Goal: Use online tool/utility: Utilize a website feature to perform a specific function

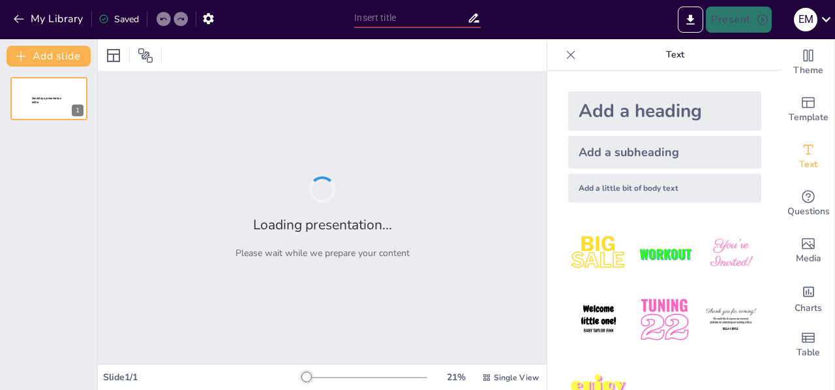
type input "Entendiendo la Factura: Elementos Clave y Su Relevancia en la Vida Diaria"
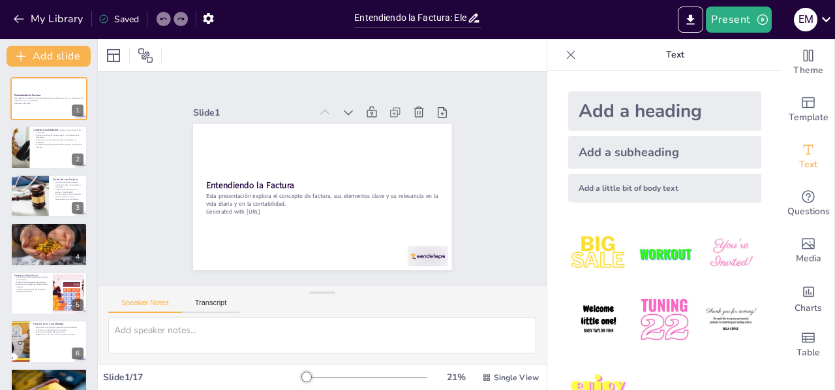
checkbox input "true"
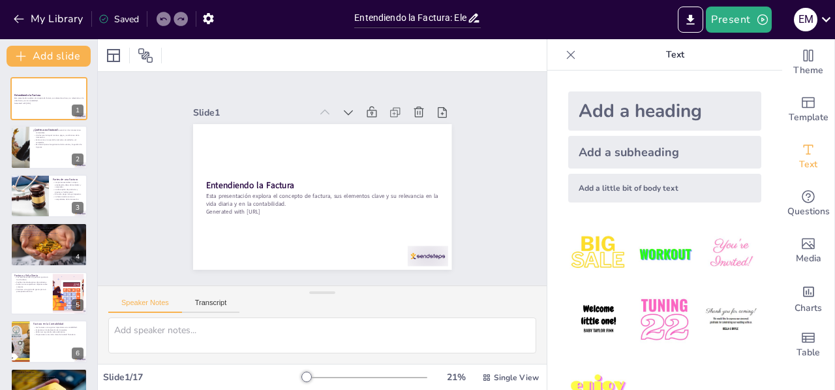
checkbox input "true"
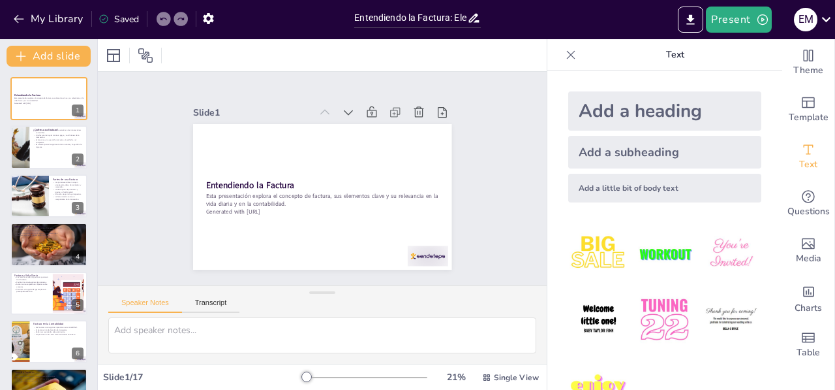
checkbox input "true"
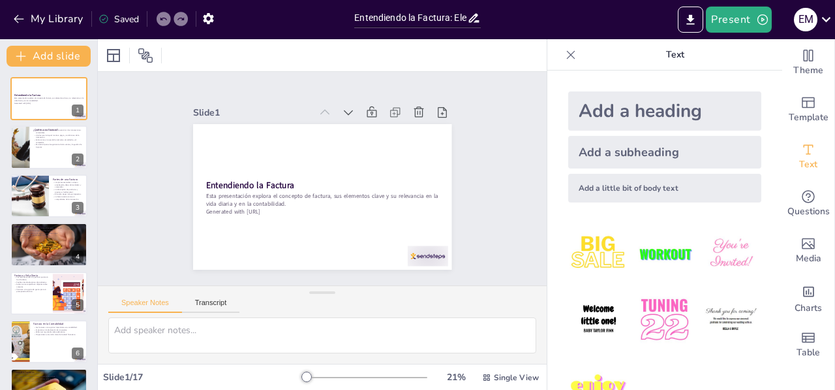
checkbox input "true"
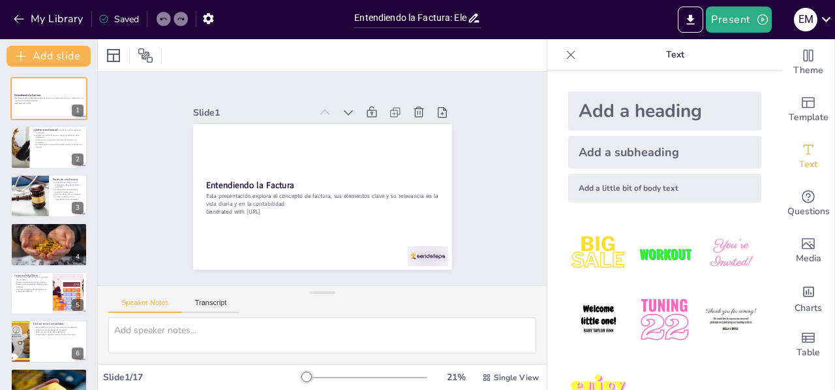
checkbox input "true"
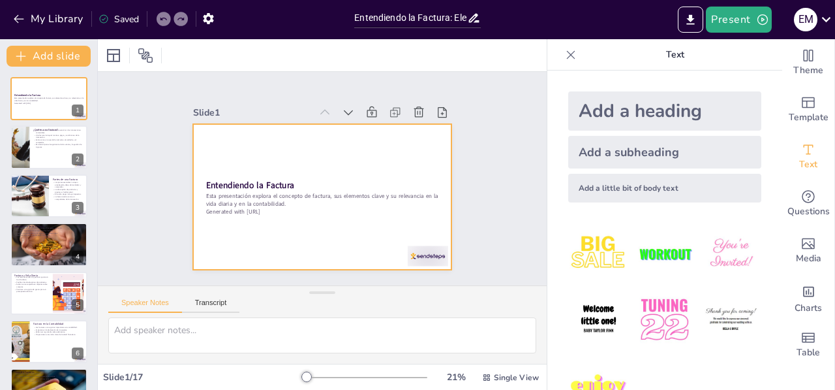
checkbox input "true"
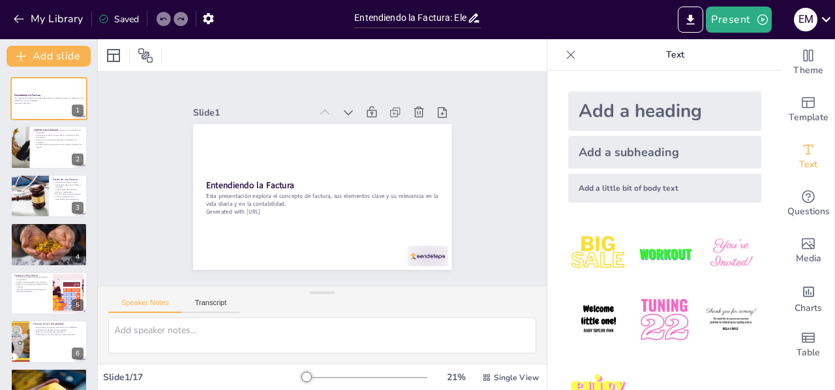
checkbox input "true"
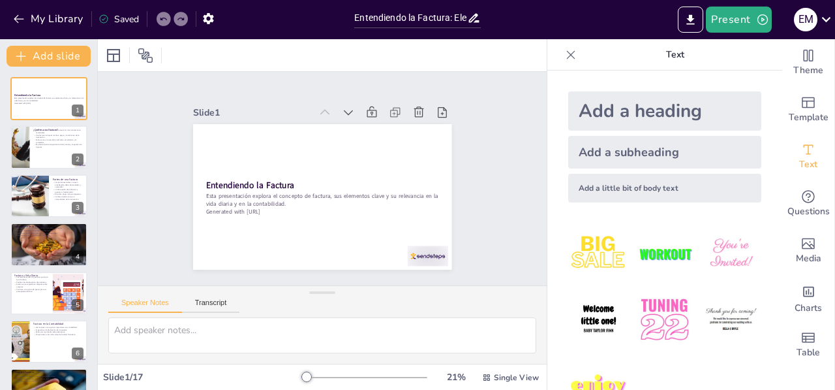
checkbox input "true"
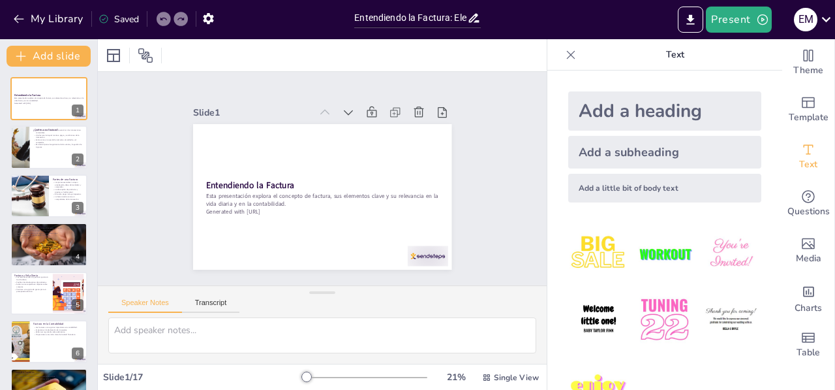
checkbox input "true"
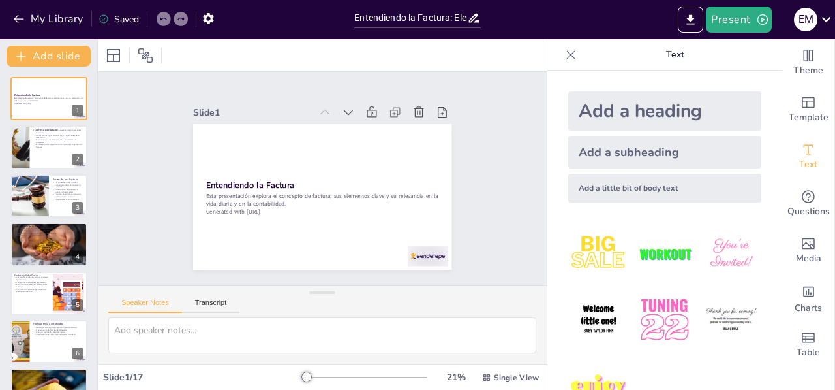
checkbox input "true"
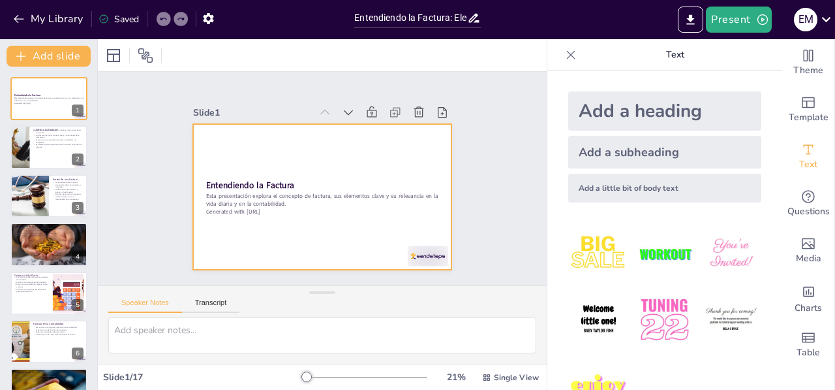
checkbox input "true"
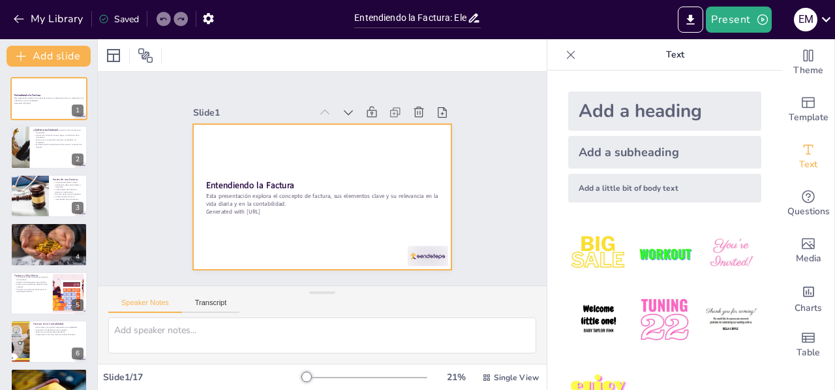
checkbox input "true"
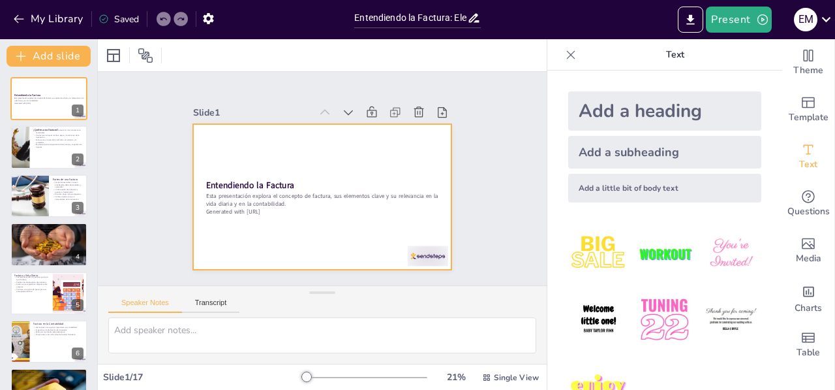
checkbox input "true"
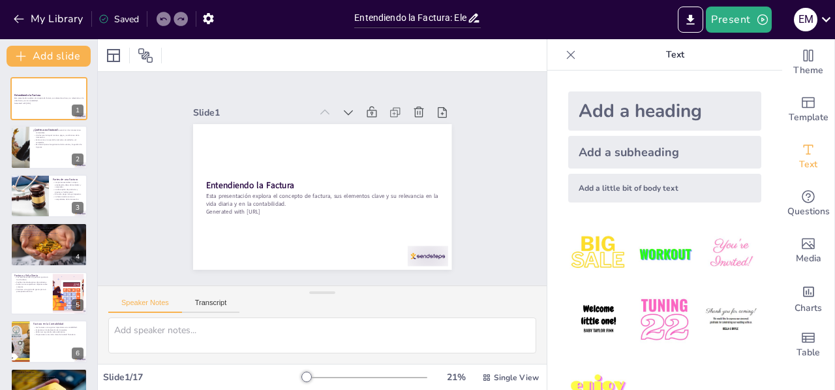
checkbox input "true"
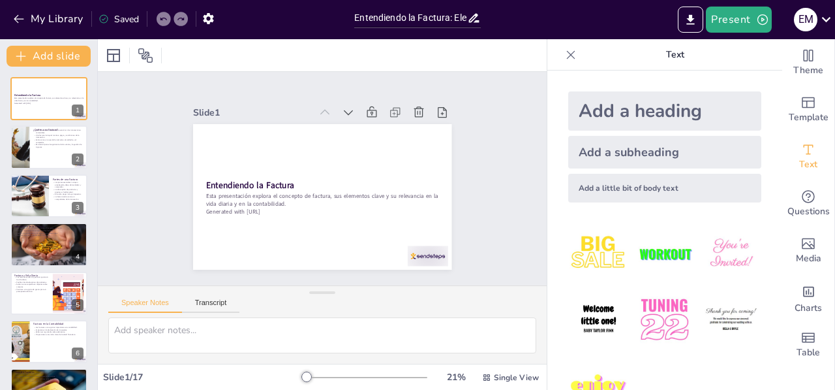
checkbox input "true"
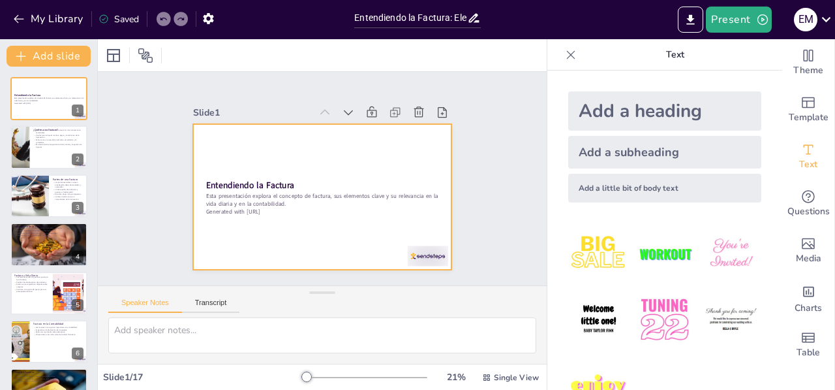
checkbox input "true"
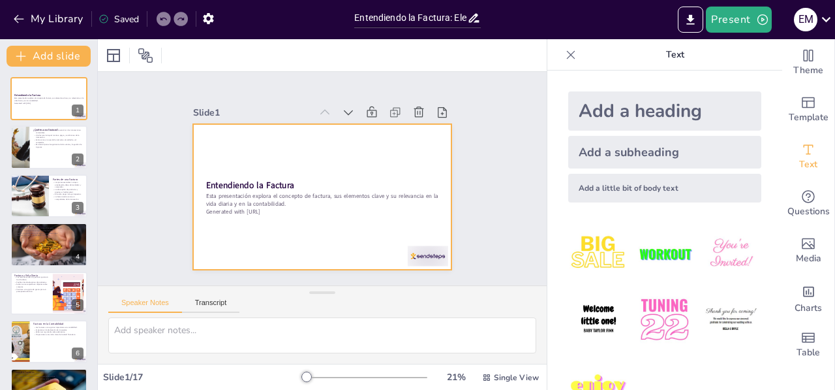
checkbox input "true"
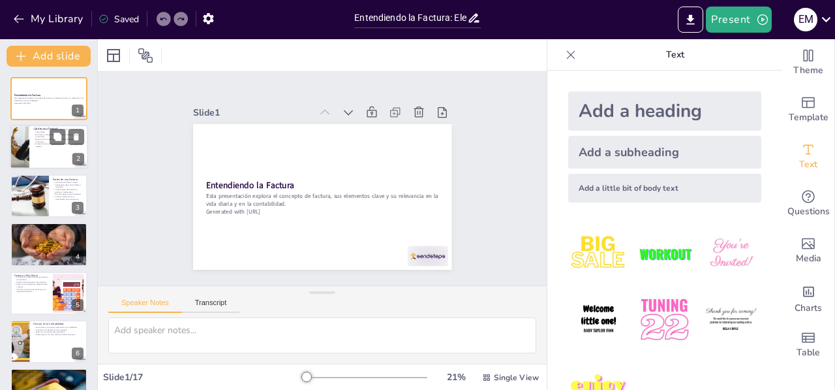
checkbox input "true"
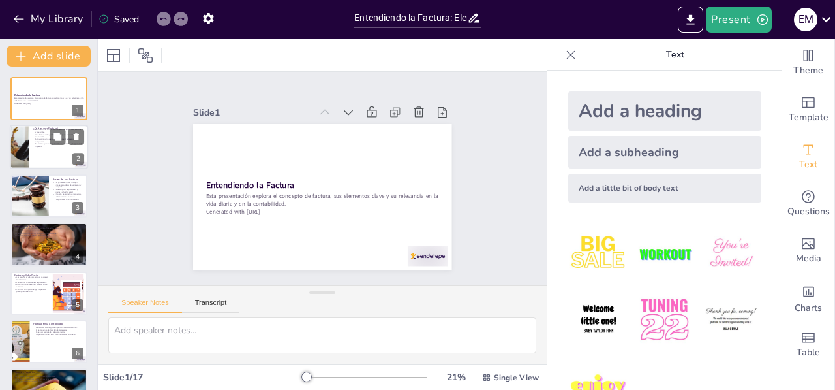
checkbox input "true"
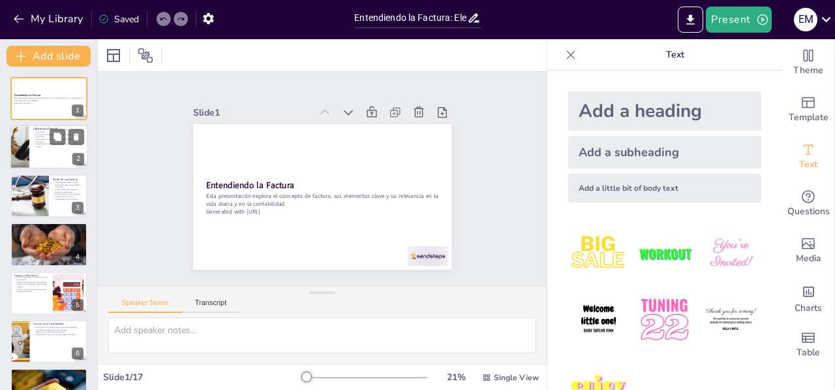
checkbox input "true"
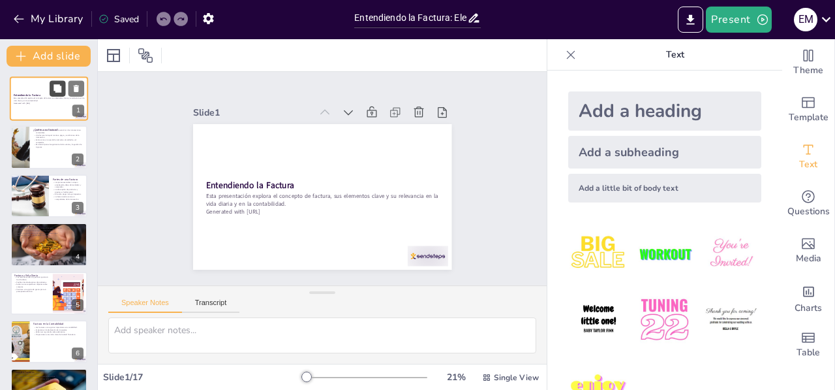
checkbox input "true"
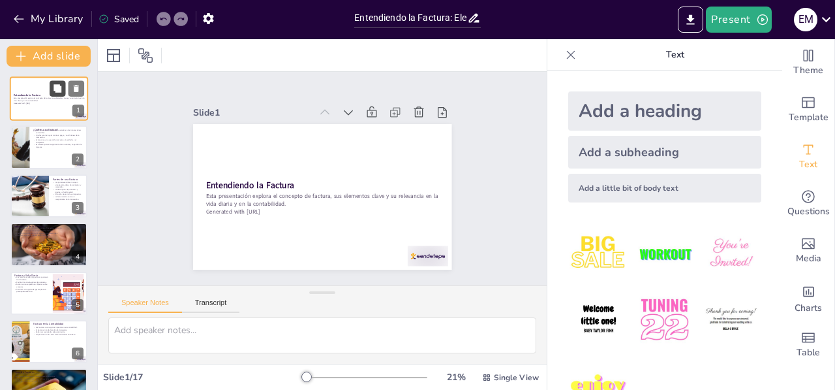
checkbox input "true"
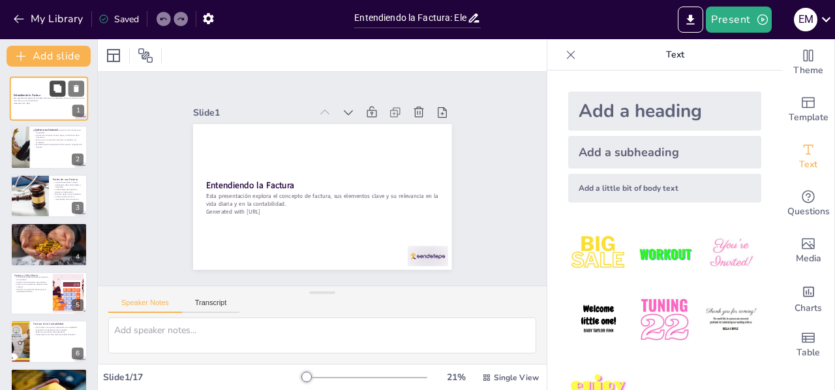
checkbox input "true"
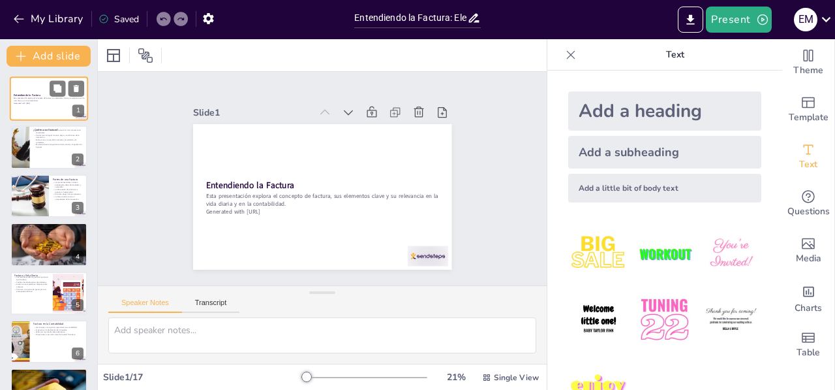
checkbox input "true"
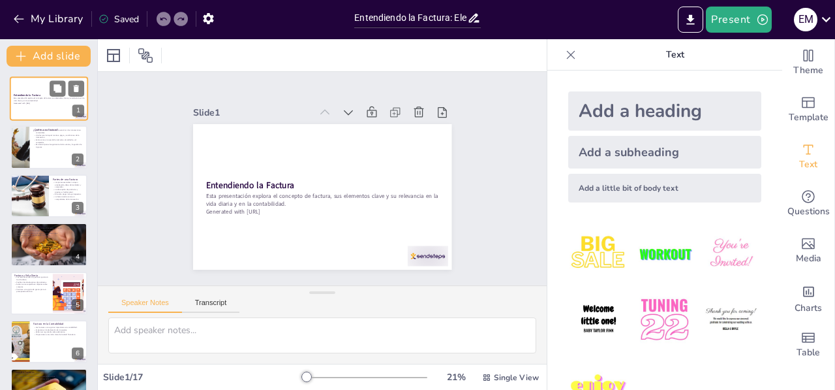
checkbox input "true"
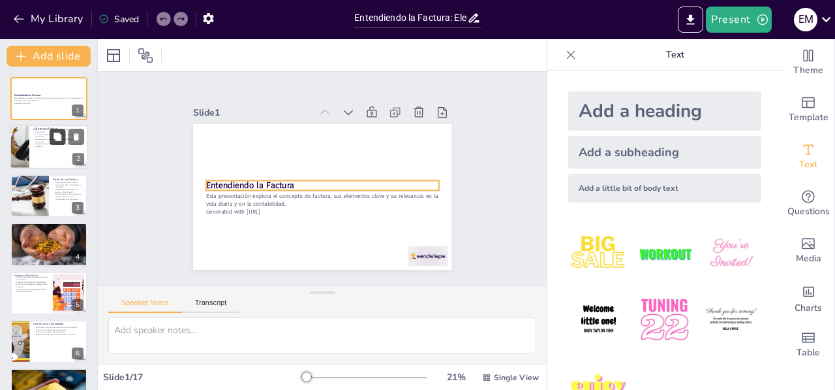
checkbox input "true"
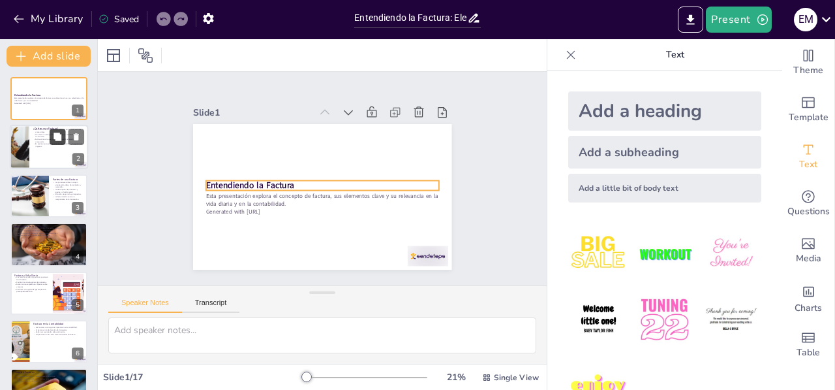
checkbox input "true"
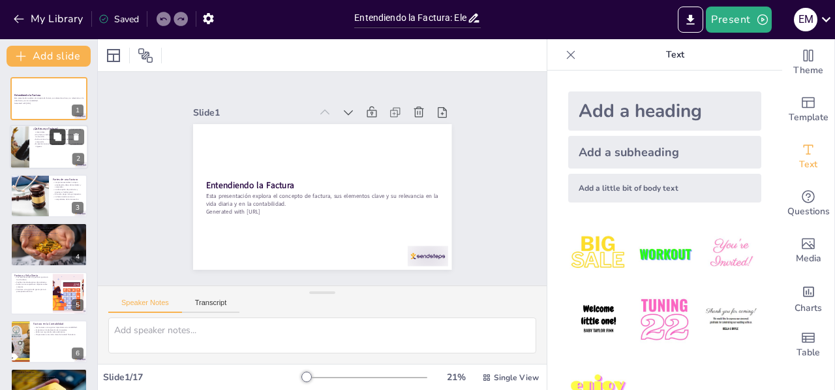
click at [57, 142] on button at bounding box center [58, 137] width 16 height 16
type textarea "Este punto enfatiza la importancia de las facturas como documentos formales que…"
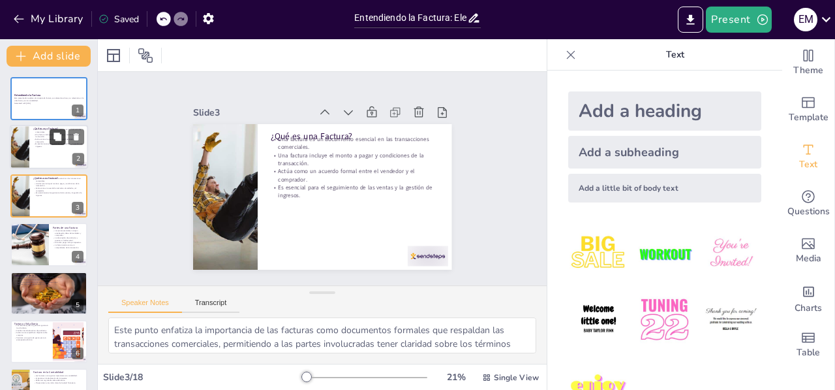
checkbox input "true"
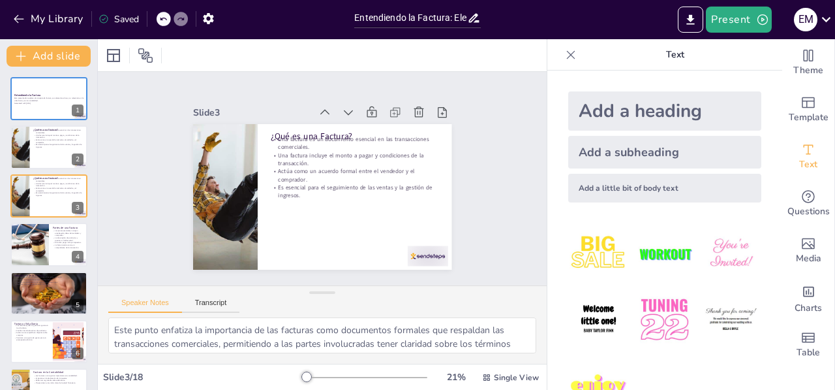
checkbox input "true"
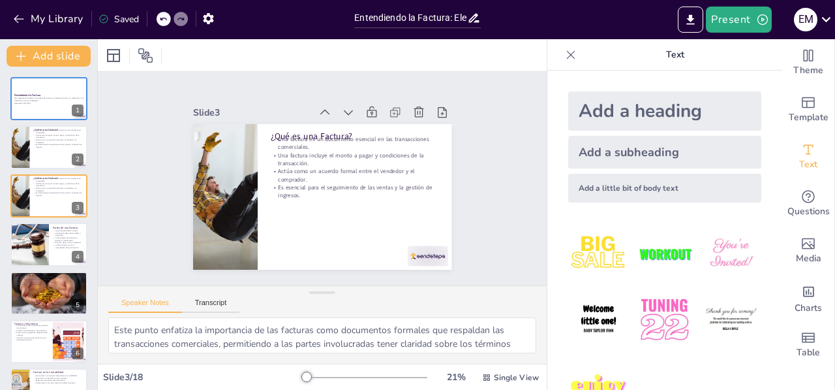
checkbox input "true"
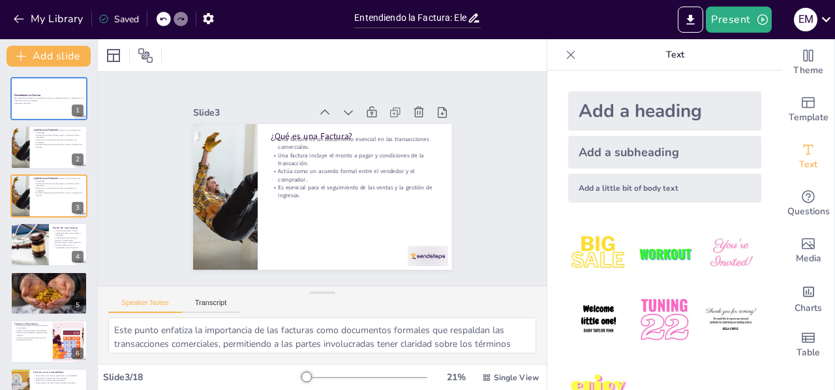
checkbox input "true"
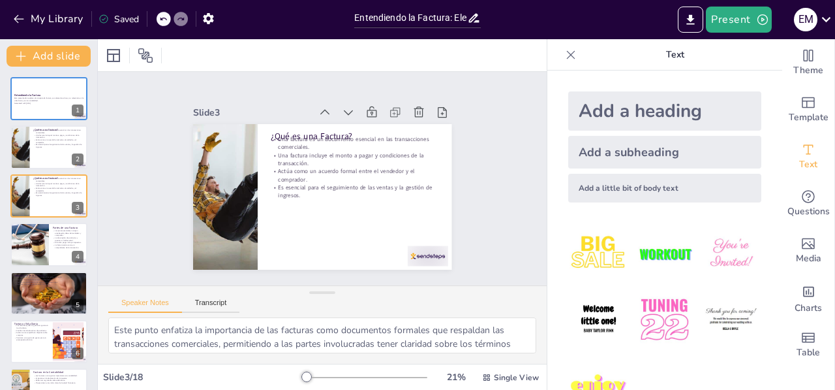
checkbox input "true"
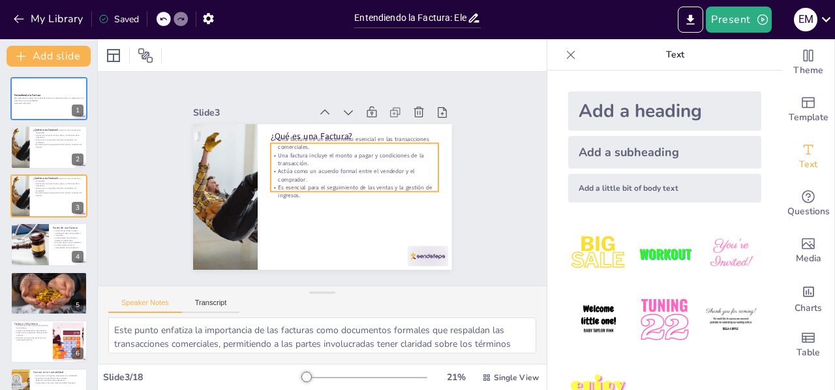
checkbox input "true"
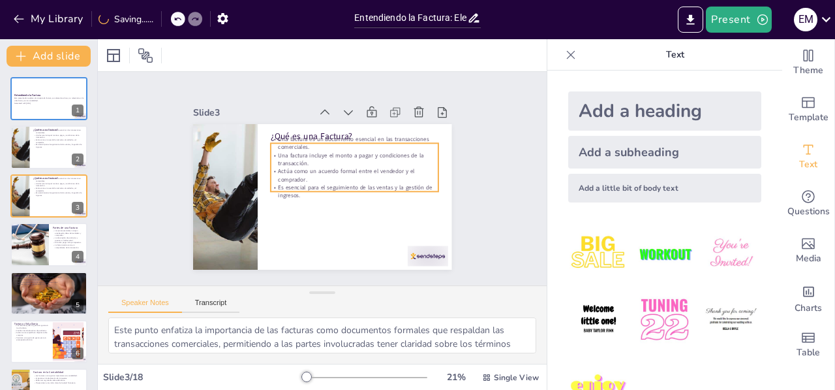
checkbox input "true"
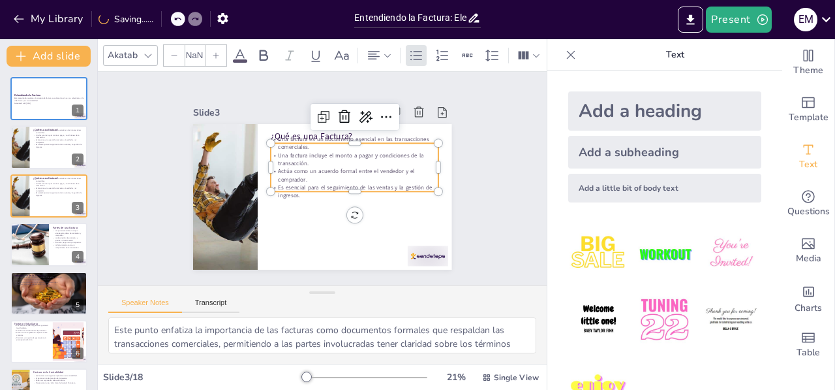
type input "32"
checkbox input "true"
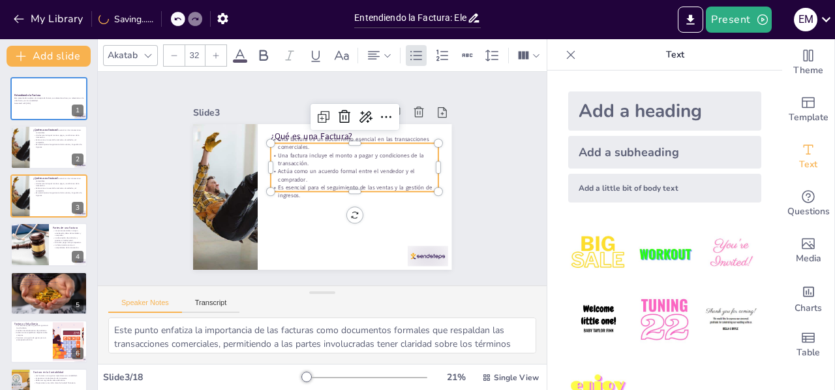
checkbox input "true"
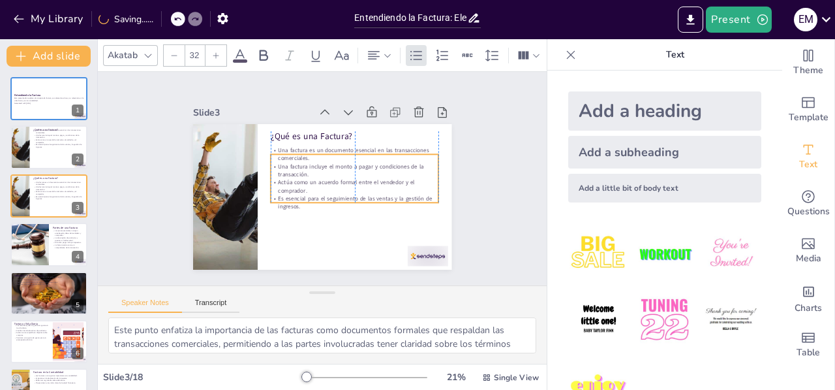
checkbox input "true"
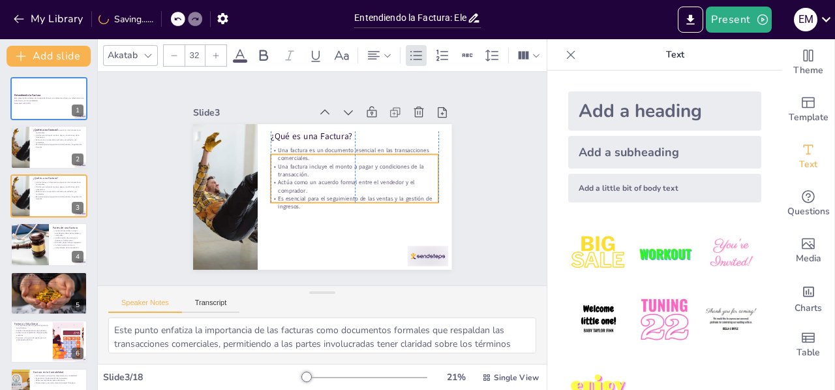
checkbox input "true"
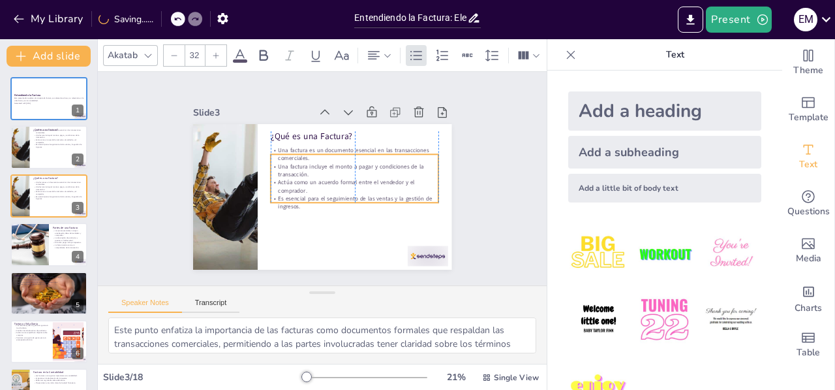
checkbox input "true"
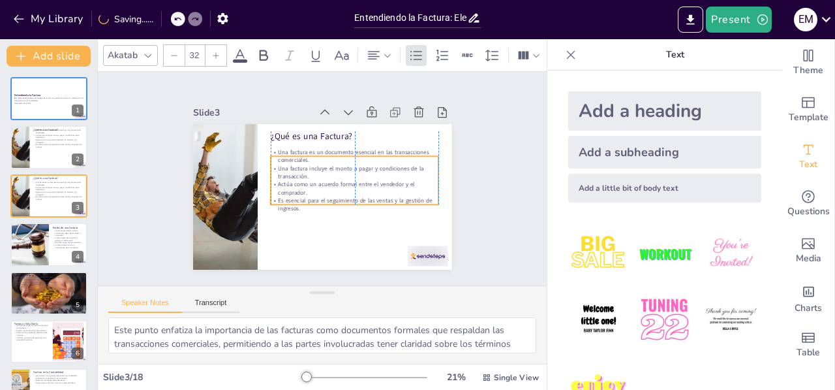
checkbox input "true"
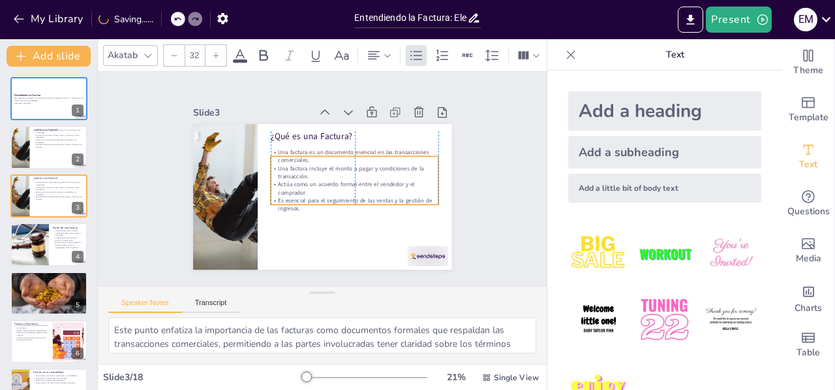
checkbox input "true"
drag, startPoint x: 314, startPoint y: 165, endPoint x: 313, endPoint y: 181, distance: 16.3
click at [313, 183] on p "Actúa como un acuerdo formal entre el vendedor y el comprador." at bounding box center [355, 191] width 168 height 16
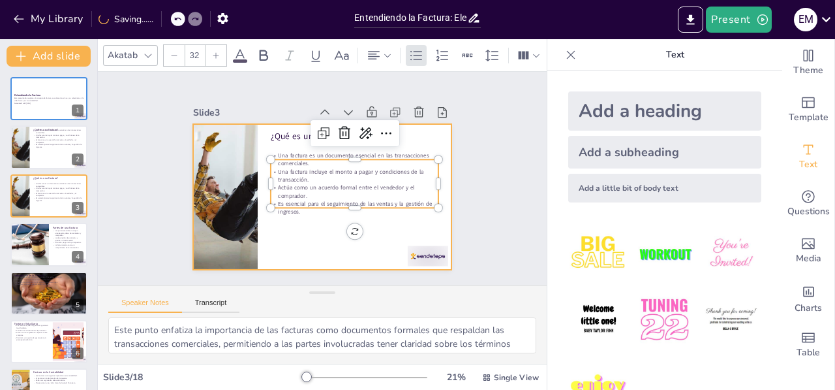
click at [295, 230] on div at bounding box center [320, 197] width 273 height 172
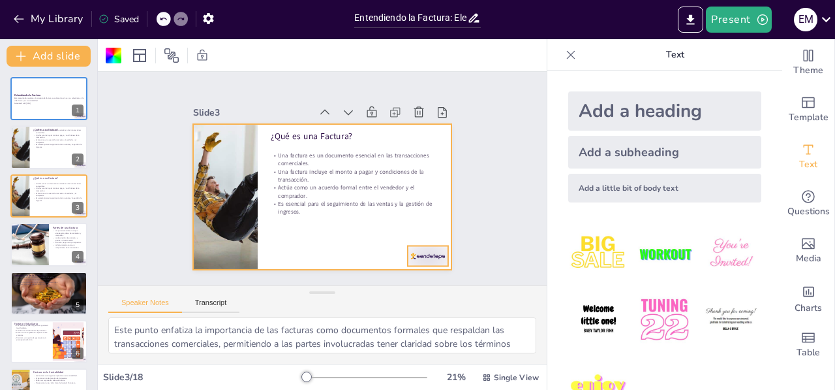
click at [414, 248] on div at bounding box center [428, 255] width 40 height 20
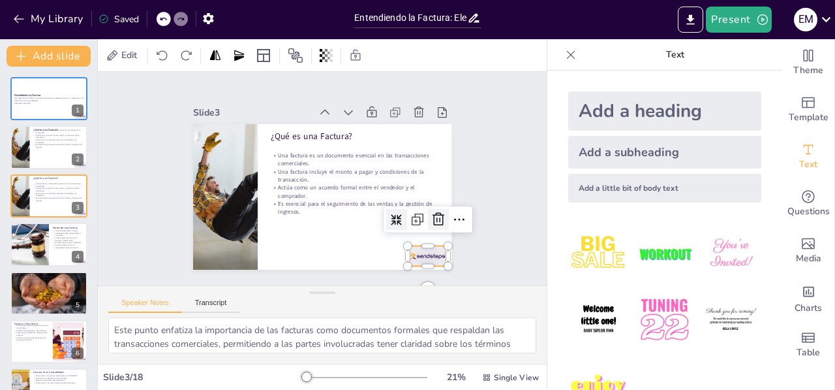
click at [431, 222] on icon at bounding box center [439, 219] width 16 height 16
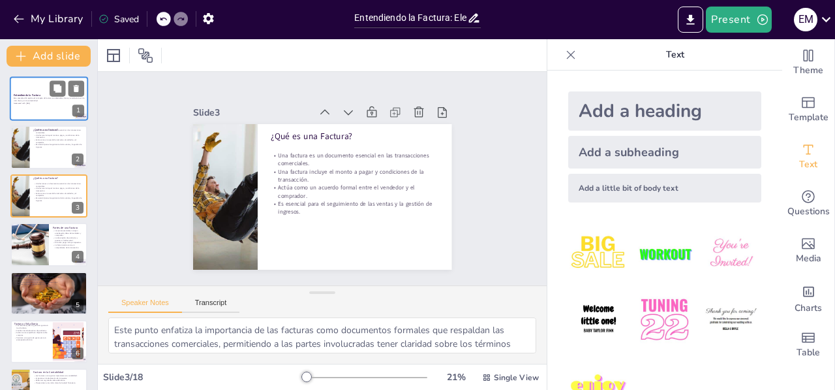
click at [42, 89] on div at bounding box center [49, 98] width 78 height 44
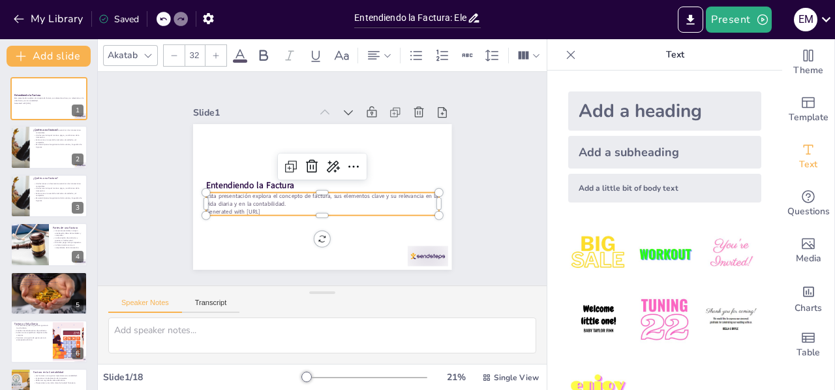
click at [247, 194] on p "Esta presentación explora el concepto de factura, sus elementos clave y su rele…" at bounding box center [322, 200] width 233 height 16
click at [271, 206] on p "Generated with [URL]" at bounding box center [319, 211] width 232 height 33
click at [271, 208] on p "Generated with [URL]" at bounding box center [322, 212] width 233 height 8
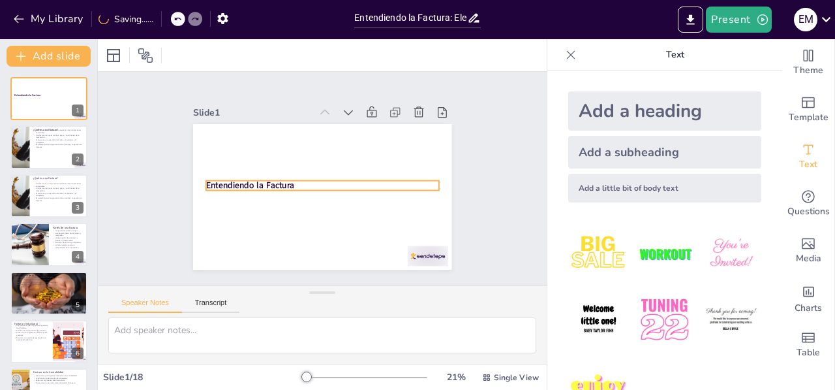
click at [262, 178] on strong "Entendiendo la Factura" at bounding box center [250, 177] width 89 height 21
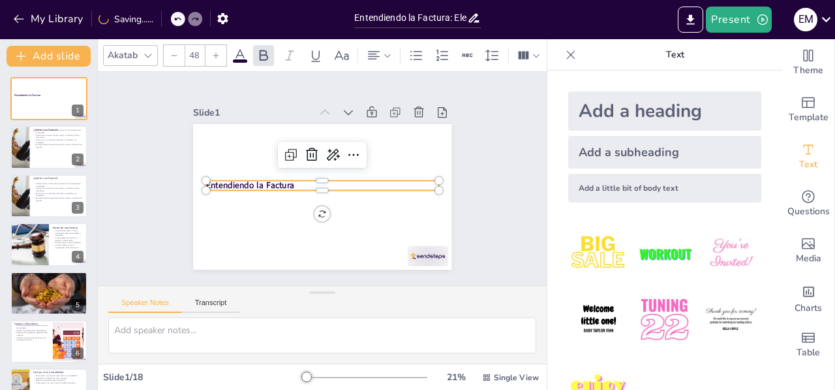
click at [261, 177] on strong "Entendiendo la Factura" at bounding box center [250, 177] width 89 height 21
click at [261, 179] on strong "Entendiendo la Factura" at bounding box center [250, 185] width 88 height 12
click at [217, 52] on icon at bounding box center [216, 56] width 8 height 8
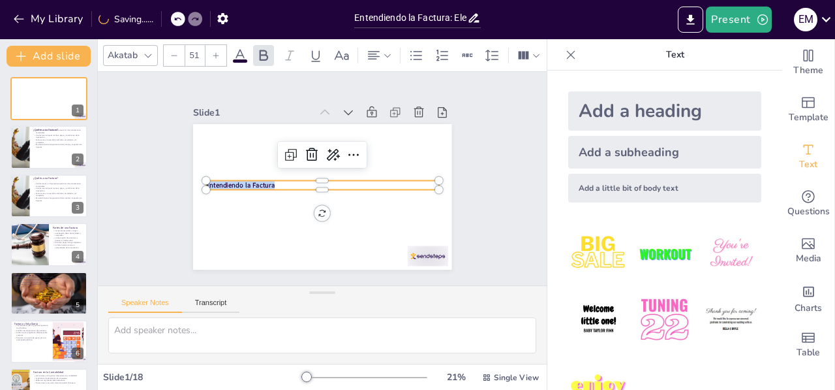
click at [217, 52] on icon at bounding box center [216, 56] width 8 height 8
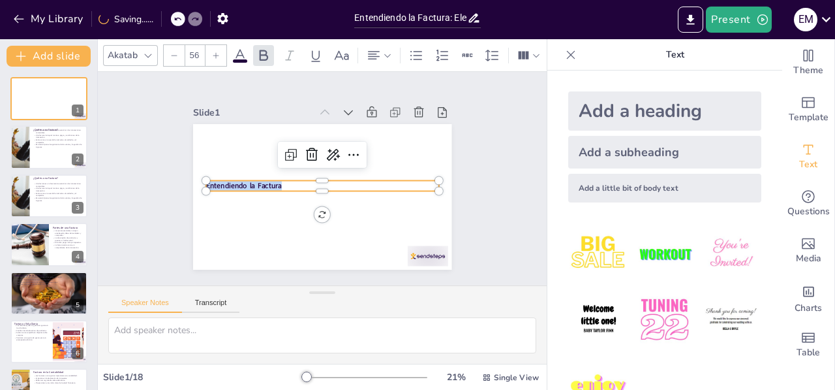
click at [217, 52] on icon at bounding box center [216, 56] width 8 height 8
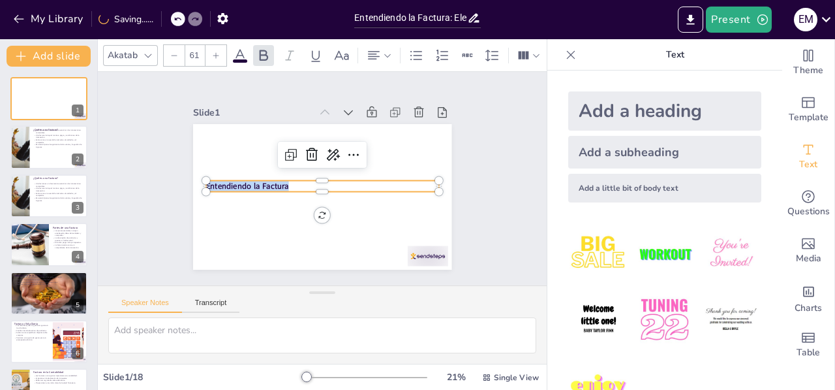
click at [217, 52] on icon at bounding box center [216, 56] width 8 height 8
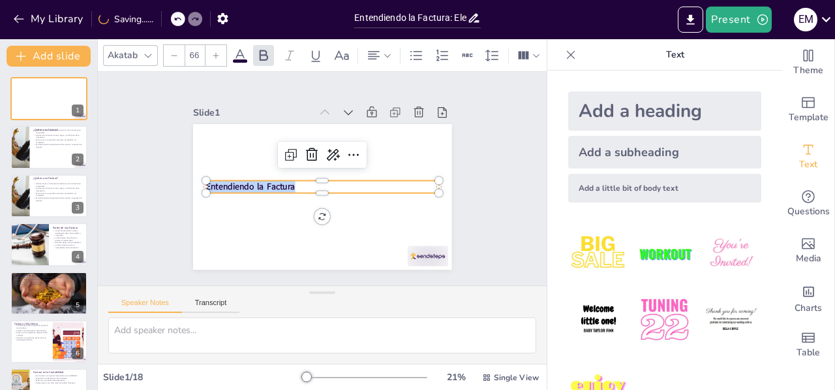
click at [217, 52] on icon at bounding box center [216, 56] width 8 height 8
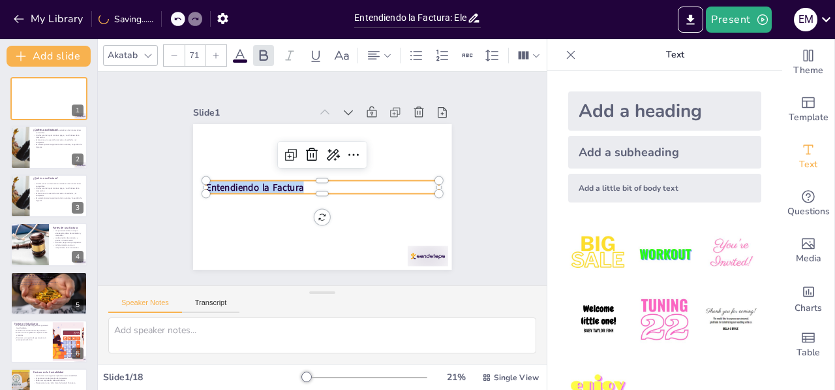
click at [217, 52] on icon at bounding box center [216, 56] width 8 height 8
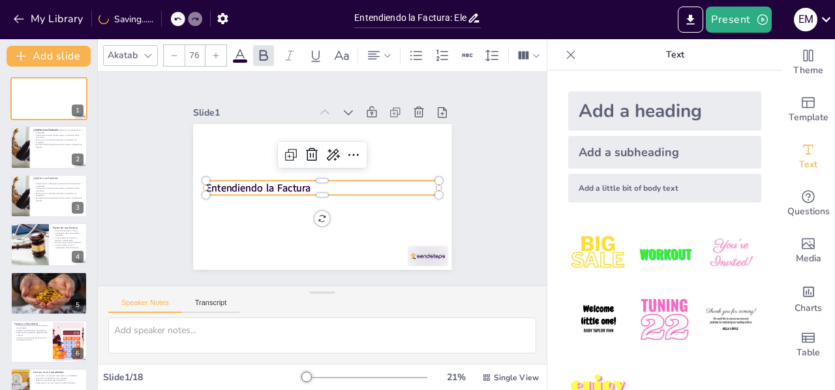
click at [217, 52] on icon at bounding box center [216, 56] width 8 height 8
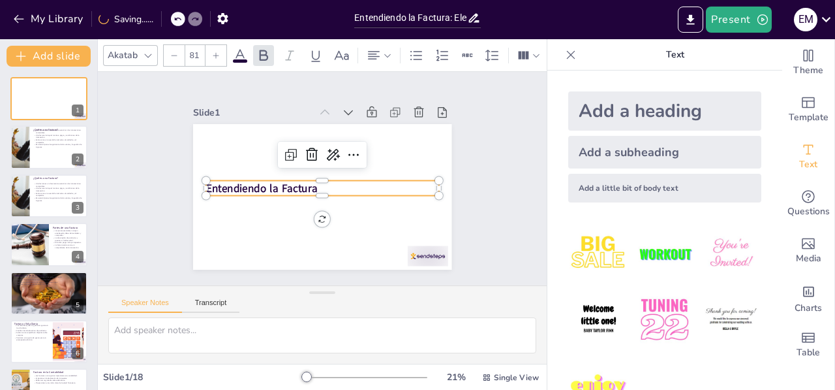
click at [217, 52] on icon at bounding box center [216, 56] width 8 height 8
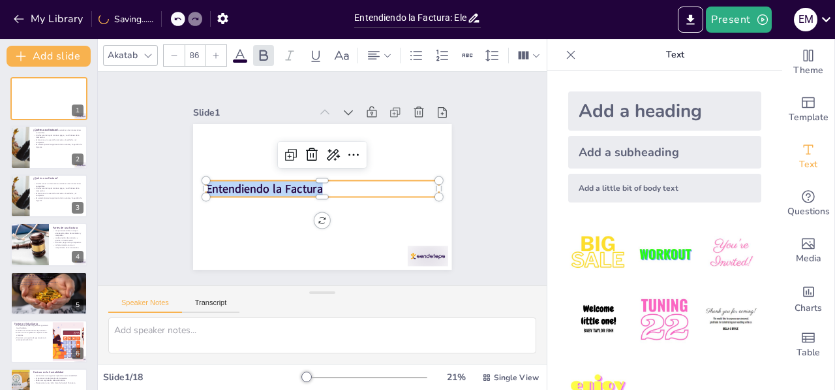
click at [217, 52] on icon at bounding box center [216, 56] width 8 height 8
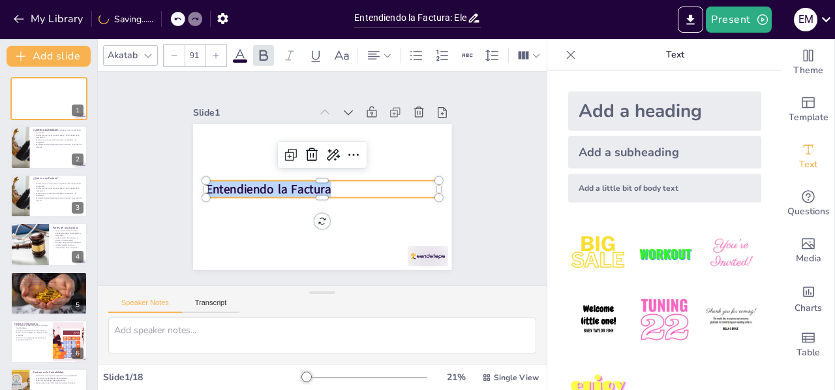
click at [217, 52] on icon at bounding box center [216, 56] width 8 height 8
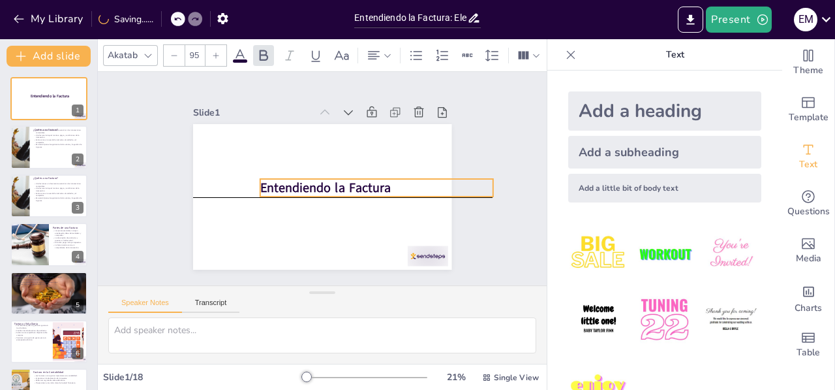
drag, startPoint x: 256, startPoint y: 185, endPoint x: 311, endPoint y: 181, distance: 54.4
click at [311, 181] on strong "Entendiendo la Factura" at bounding box center [325, 188] width 131 height 18
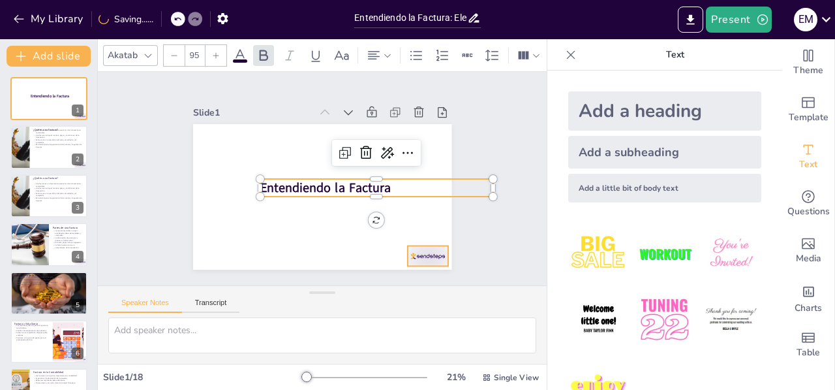
click at [225, 139] on div at bounding box center [203, 125] width 44 height 28
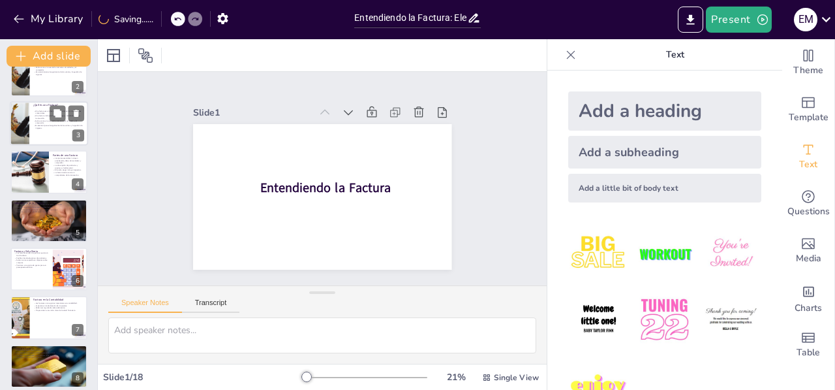
scroll to position [131, 0]
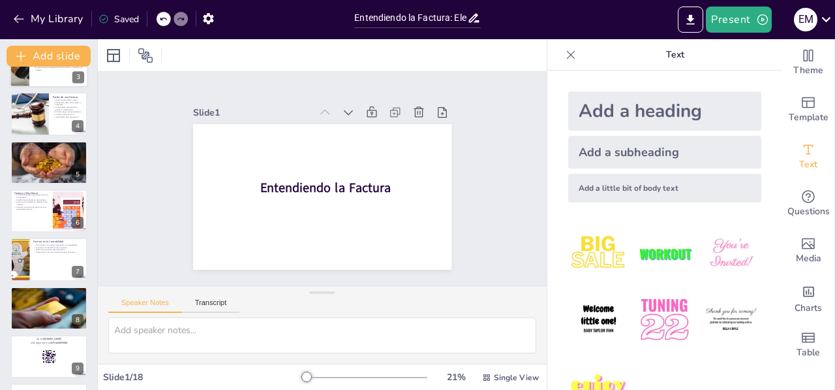
click at [58, 82] on div at bounding box center [49, 65] width 78 height 44
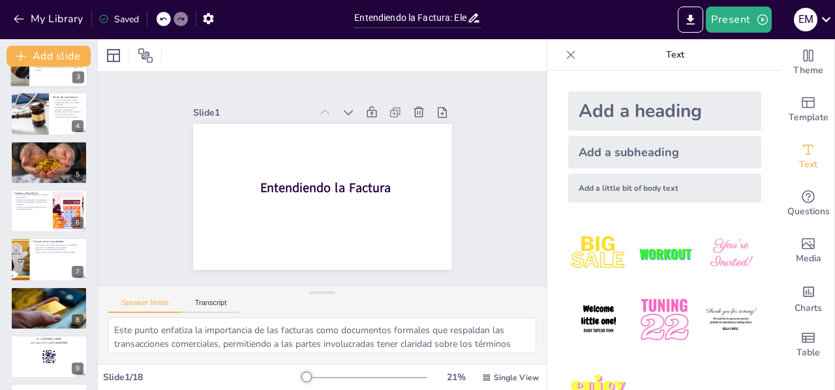
scroll to position [0, 0]
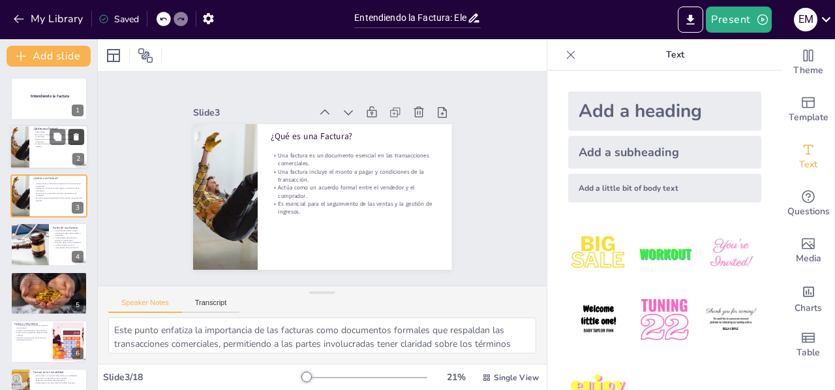
click at [75, 137] on icon at bounding box center [76, 137] width 5 height 7
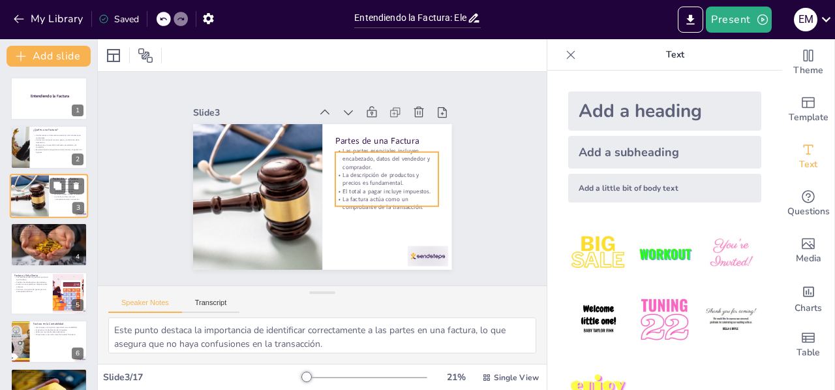
click at [58, 197] on p "La factura actúa como un comprobante de la transacción." at bounding box center [68, 197] width 31 height 5
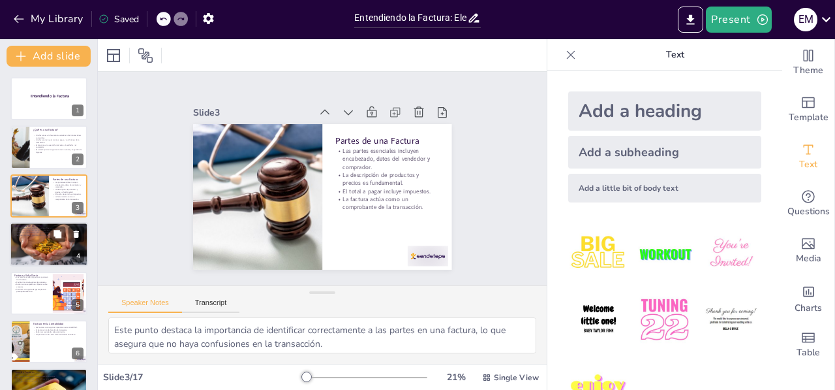
click at [23, 249] on div at bounding box center [49, 244] width 78 height 44
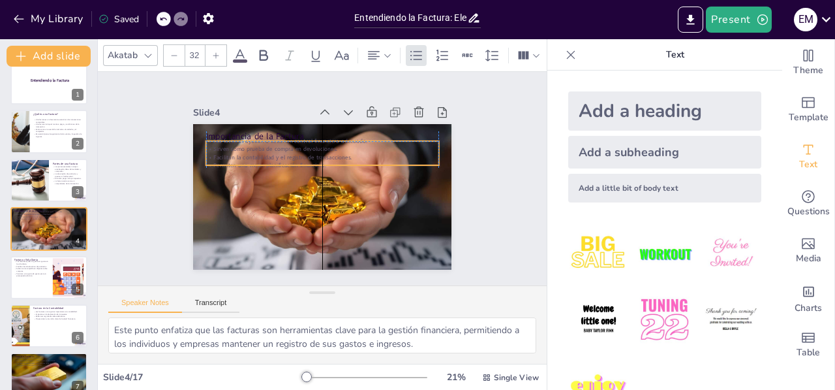
click at [245, 145] on p "Sirven como prueba de compra en devoluciones." at bounding box center [322, 149] width 233 height 8
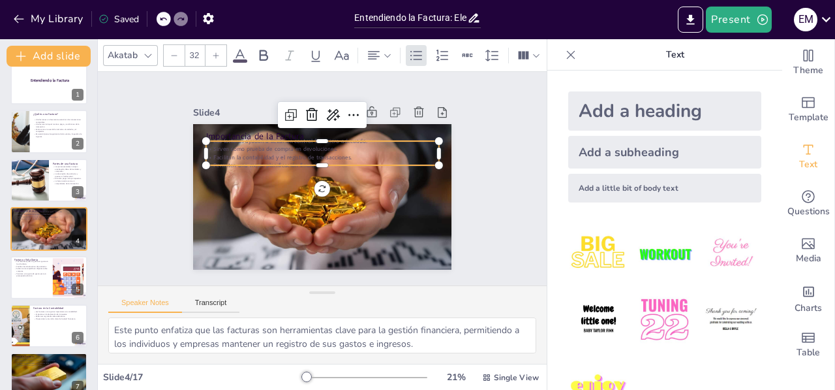
click at [245, 145] on p "Sirven como prueba de compra en devoluciones." at bounding box center [322, 149] width 233 height 8
click at [275, 144] on p "Sirven como prueba de compra en devoluciones." at bounding box center [347, 161] width 144 height 193
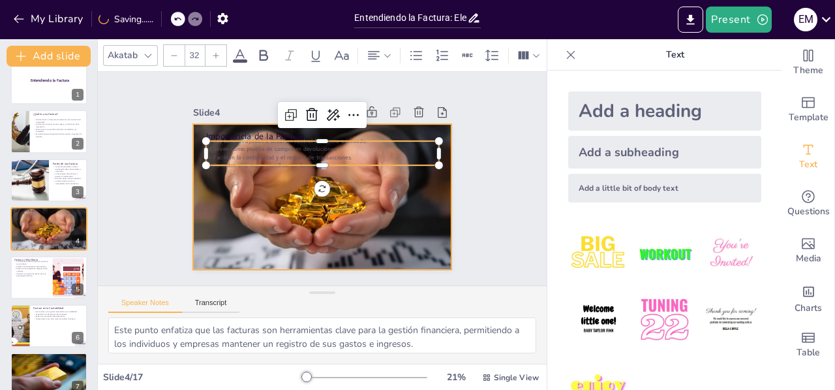
drag, startPoint x: 312, startPoint y: 160, endPoint x: 313, endPoint y: 198, distance: 37.9
click at [313, 198] on div "Importancia de la Factura Las facturas ayudan a llevar un control financiero ad…" at bounding box center [320, 197] width 273 height 172
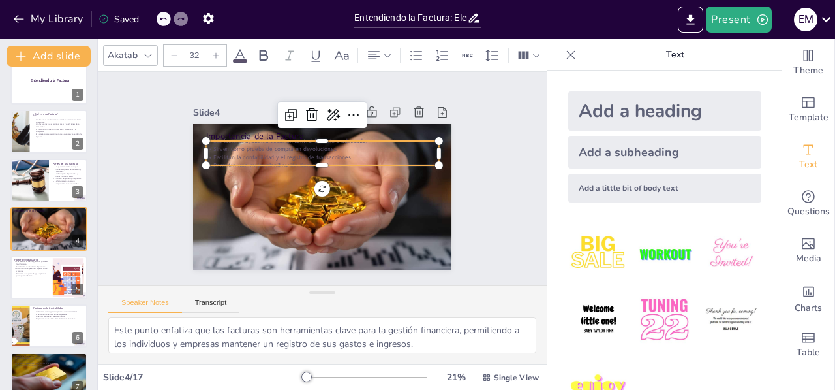
click at [280, 153] on p "Facilitan la contabilidad y el registro de transacciones." at bounding box center [322, 157] width 233 height 8
click at [173, 129] on div "Slide 1 Entendiendo la Factura Slide 2 ¿Qué es una Factura? Una factura es un d…" at bounding box center [322, 178] width 362 height 247
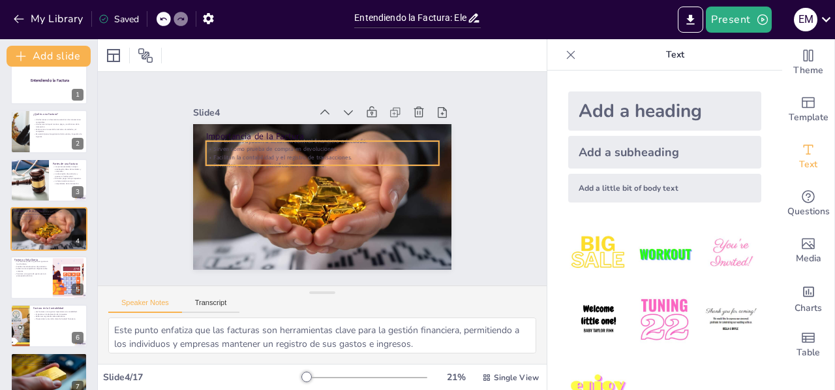
click at [227, 139] on p "Las facturas ayudan a llevar un control financiero adecuado." at bounding box center [322, 141] width 233 height 8
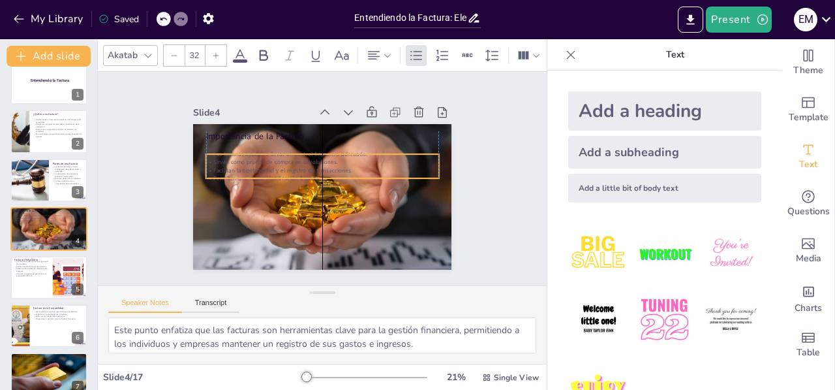
drag, startPoint x: 229, startPoint y: 168, endPoint x: 230, endPoint y: 158, distance: 9.8
click at [230, 158] on p "Sirven como prueba de compra en devoluciones." at bounding box center [322, 162] width 233 height 8
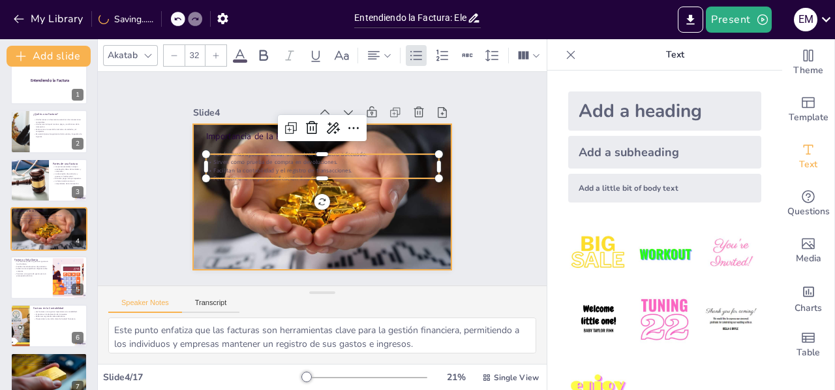
click at [218, 132] on p "Importancia de la Factura" at bounding box center [322, 136] width 233 height 12
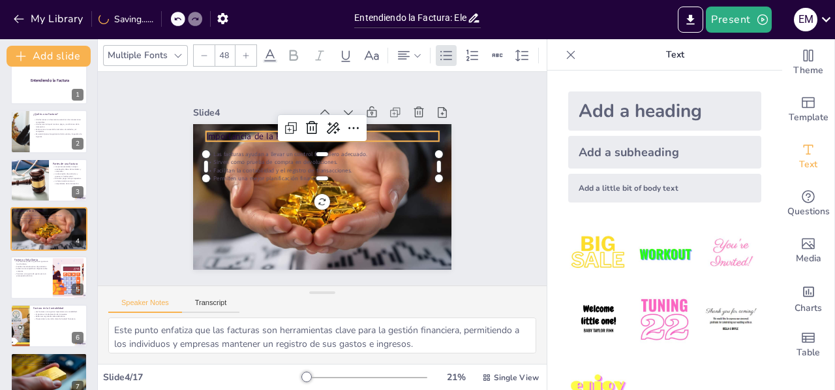
click at [218, 132] on p "Importancia de la Factura" at bounding box center [322, 136] width 233 height 12
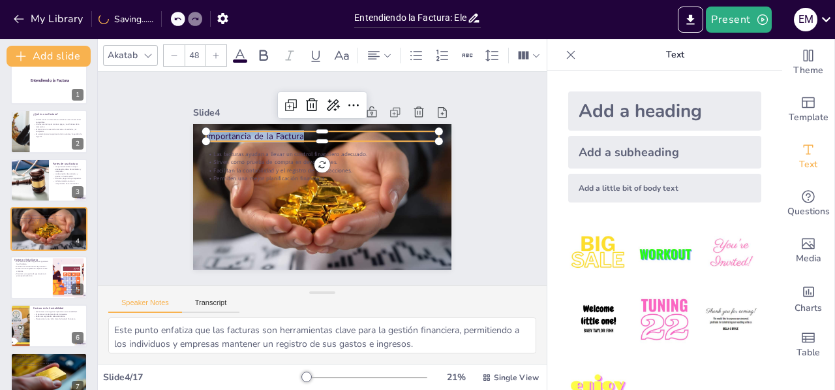
click at [218, 132] on p "Importancia de la Factura" at bounding box center [322, 136] width 233 height 12
click at [242, 48] on icon at bounding box center [240, 56] width 16 height 16
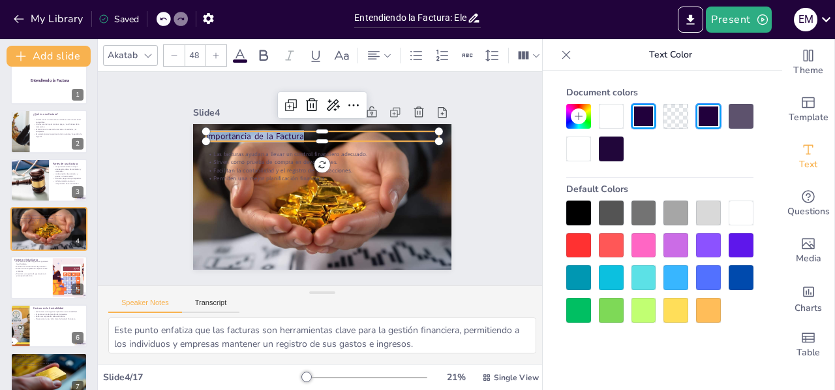
click at [574, 148] on div at bounding box center [578, 148] width 25 height 25
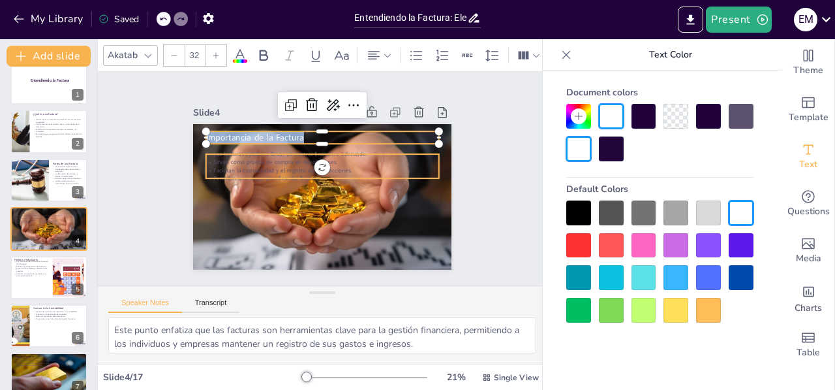
click at [278, 158] on p "Sirven como prueba de compra en devoluciones." at bounding box center [322, 162] width 233 height 8
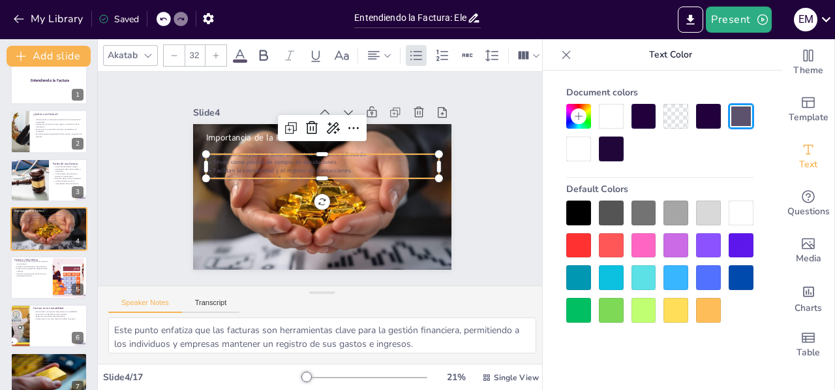
click at [278, 157] on p "Sirven como prueba de compra en devoluciones." at bounding box center [332, 165] width 193 height 144
click at [278, 158] on p "Sirven como prueba de compra en devoluciones." at bounding box center [322, 162] width 233 height 8
click at [225, 159] on p "Sirven como prueba de compra en devoluciones." at bounding box center [324, 162] width 232 height 33
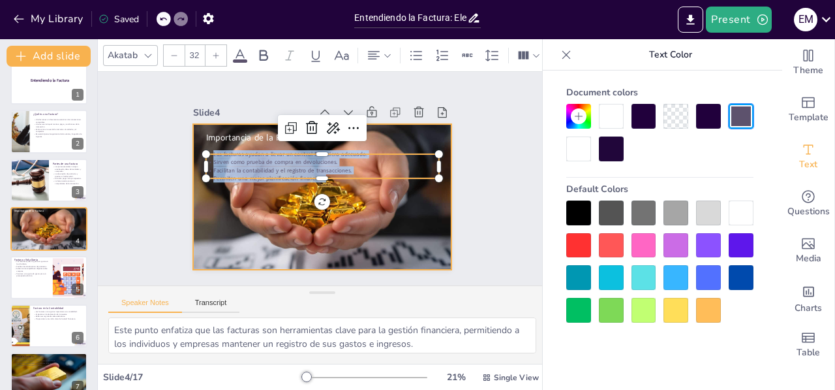
drag, startPoint x: 203, startPoint y: 151, endPoint x: 350, endPoint y: 203, distance: 156.2
click at [350, 203] on div "Importancia de la Factura Las facturas ayudan a llevar un control financiero ad…" at bounding box center [322, 197] width 258 height 146
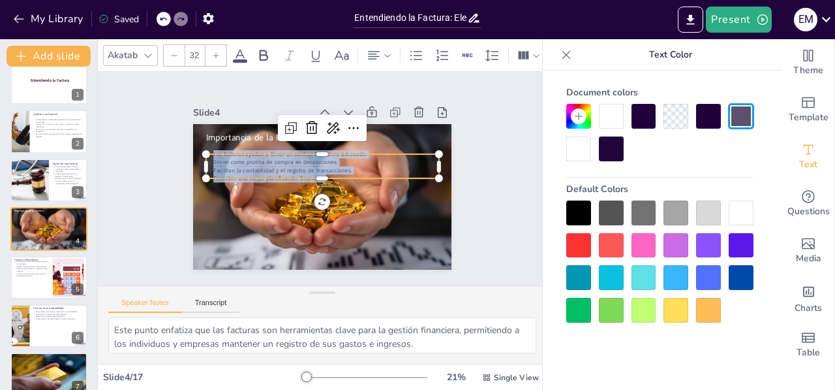
click at [613, 121] on div at bounding box center [611, 116] width 25 height 25
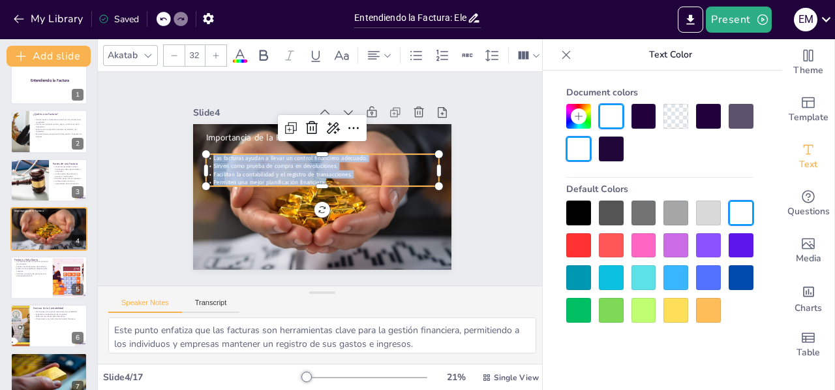
click at [214, 52] on icon at bounding box center [216, 55] width 6 height 6
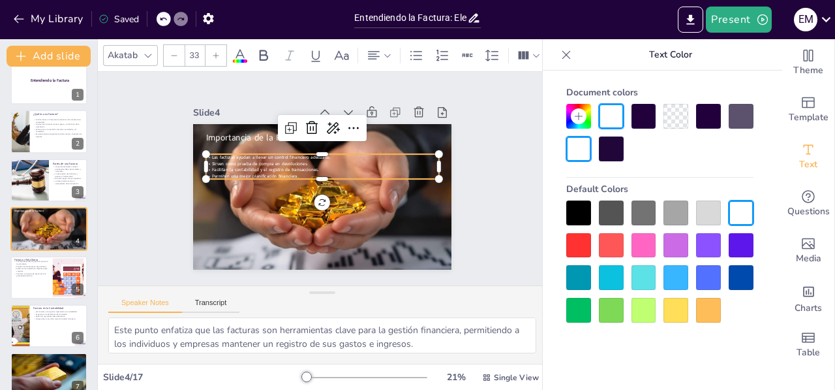
click at [214, 52] on icon at bounding box center [216, 55] width 6 height 6
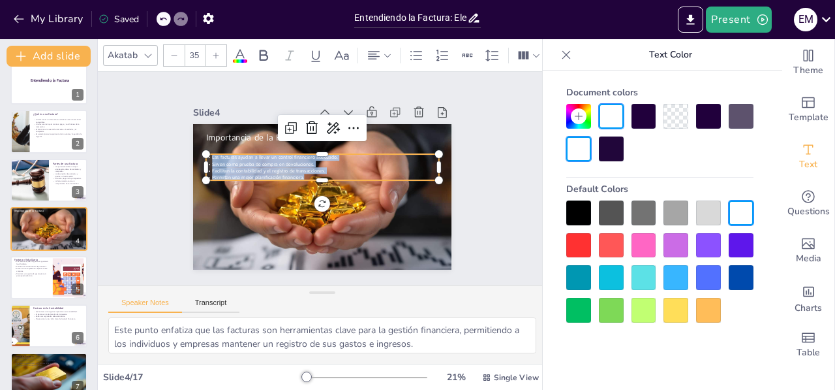
click at [214, 52] on icon at bounding box center [216, 55] width 6 height 6
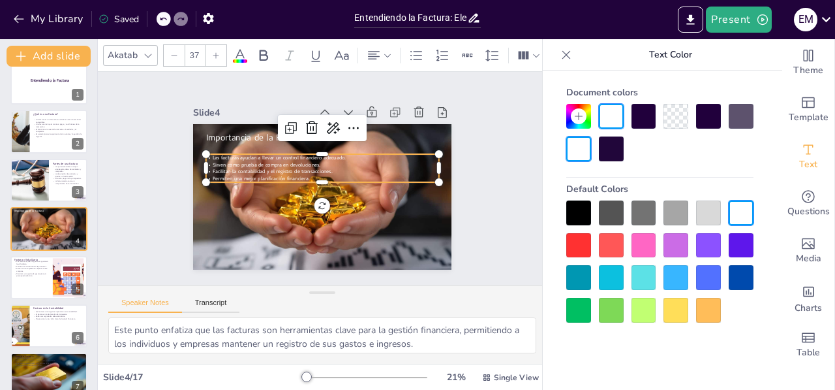
click at [214, 52] on icon at bounding box center [216, 55] width 6 height 6
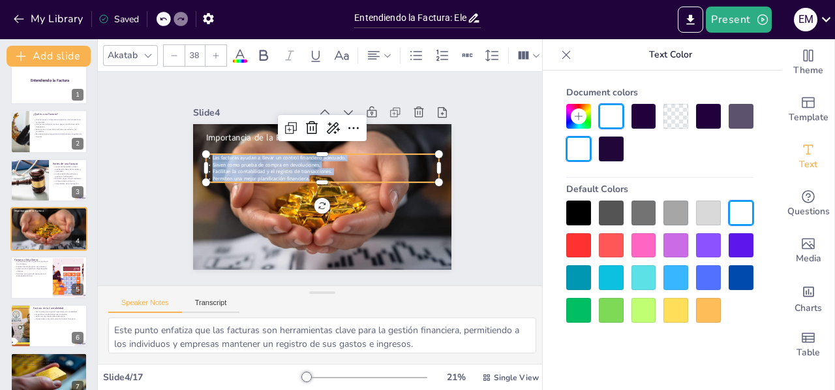
click at [214, 52] on icon at bounding box center [216, 55] width 6 height 6
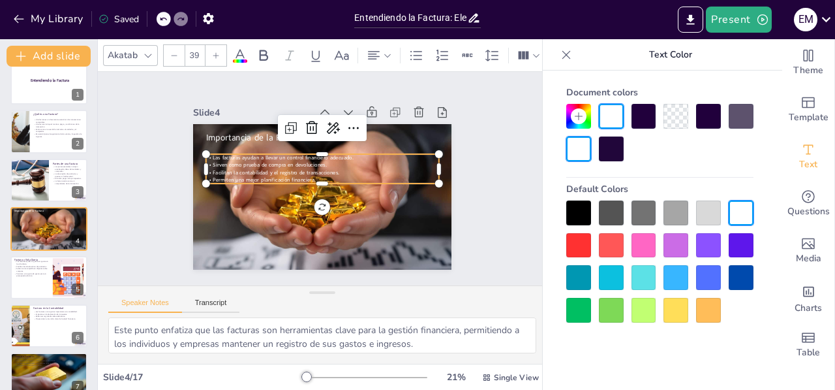
click at [214, 52] on icon at bounding box center [216, 55] width 6 height 6
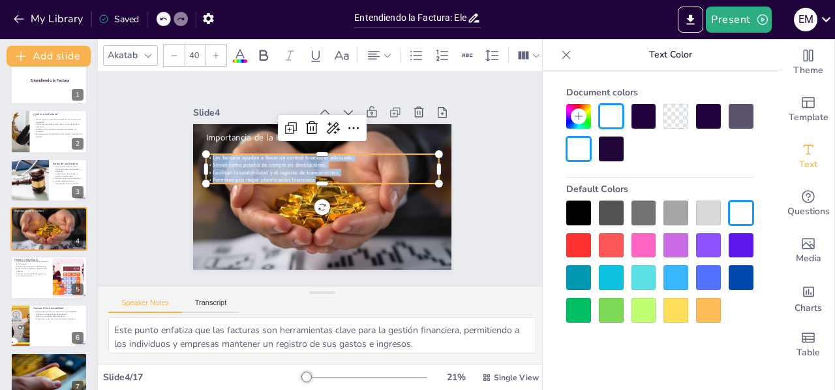
click at [214, 52] on icon at bounding box center [216, 55] width 6 height 6
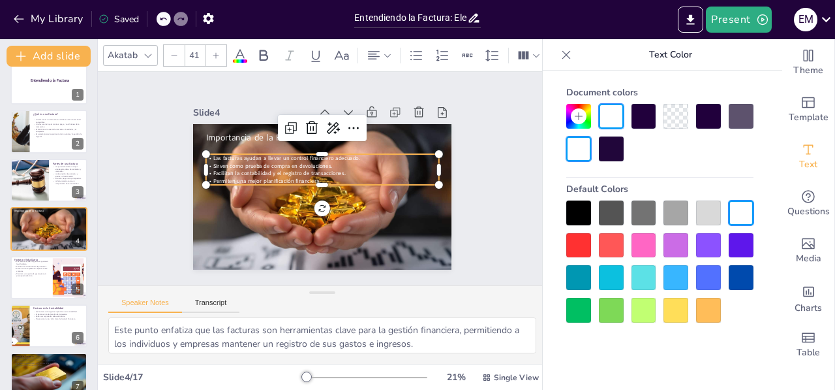
click at [214, 52] on icon at bounding box center [216, 55] width 6 height 6
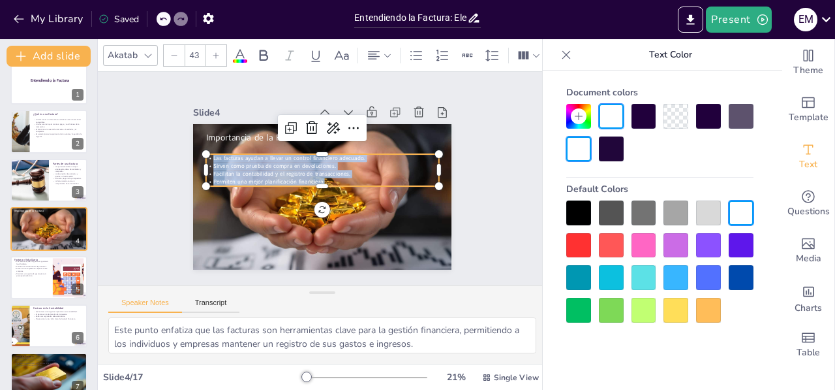
click at [214, 52] on icon at bounding box center [216, 55] width 6 height 6
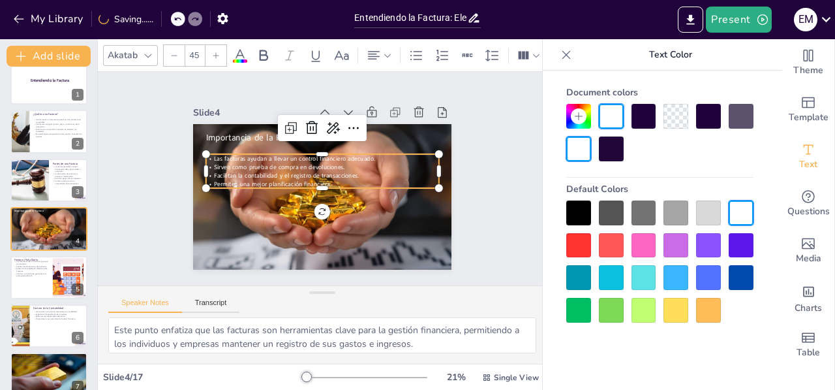
click at [214, 52] on icon at bounding box center [216, 55] width 6 height 6
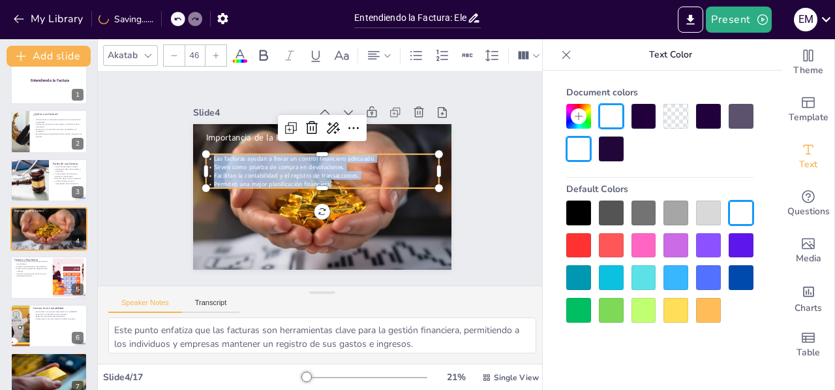
click at [214, 52] on icon at bounding box center [216, 55] width 6 height 6
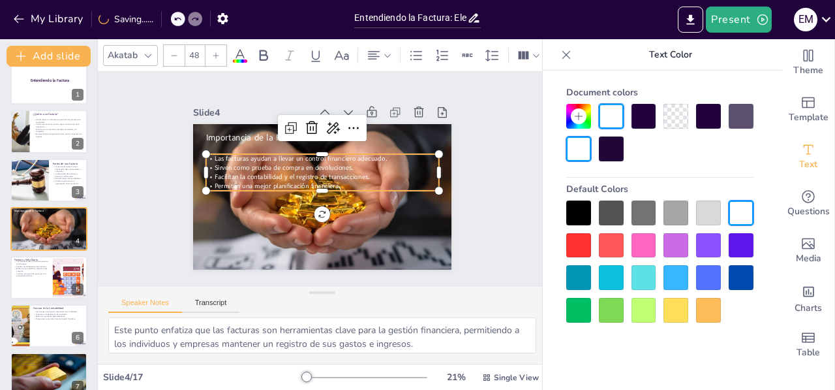
click at [214, 52] on icon at bounding box center [216, 55] width 6 height 6
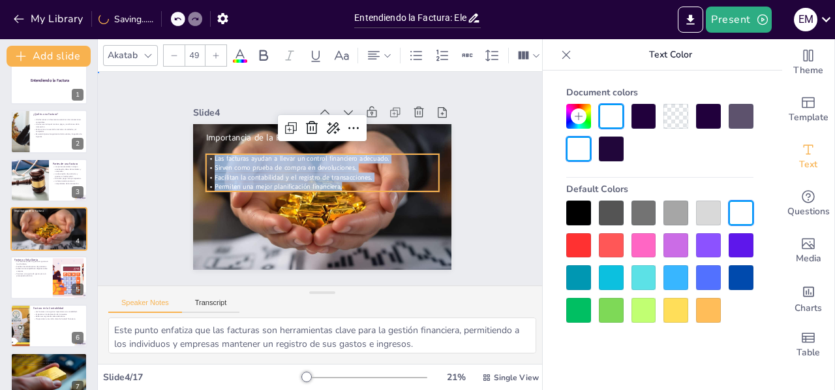
click at [165, 208] on div "Slide 1 Entendiendo la Factura Slide 2 ¿Qué es una Factura? Una factura es un d…" at bounding box center [322, 178] width 343 height 375
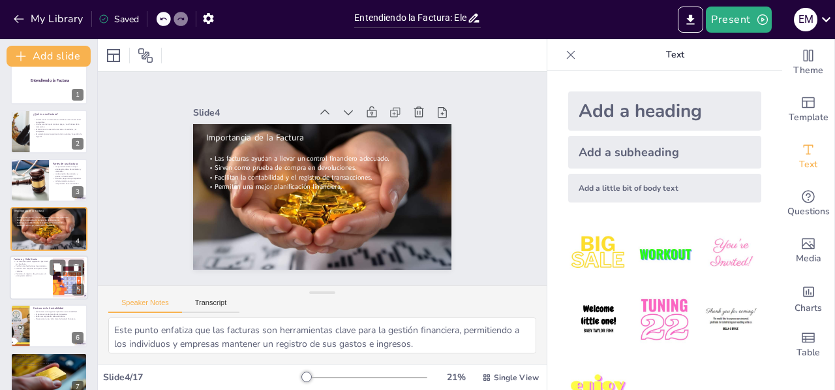
click at [37, 279] on div at bounding box center [49, 277] width 78 height 44
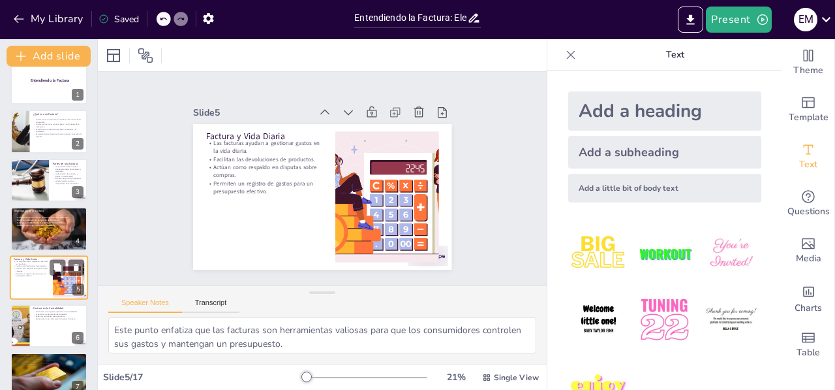
scroll to position [65, 0]
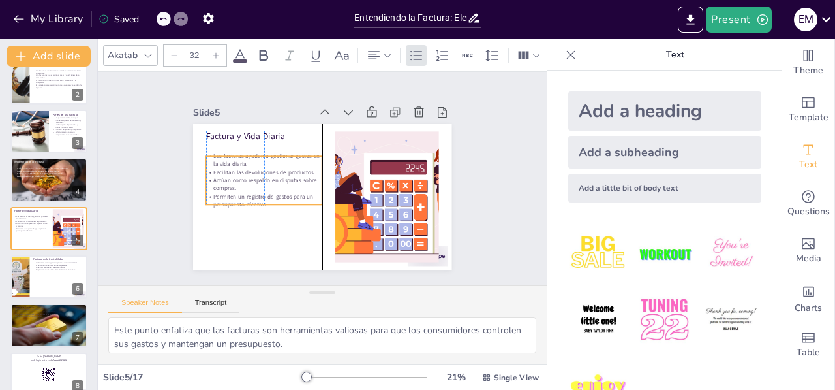
drag, startPoint x: 258, startPoint y: 170, endPoint x: 258, endPoint y: 183, distance: 13.1
click at [258, 183] on p "Actúan como respaldo en disputas sobre compras." at bounding box center [264, 184] width 116 height 16
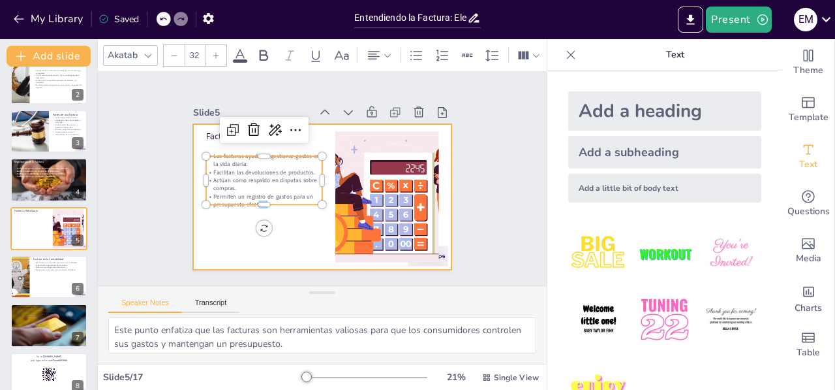
drag, startPoint x: 249, startPoint y: 198, endPoint x: 249, endPoint y: 211, distance: 12.4
click at [249, 211] on div "Factura y Vida Diaria Las facturas ayudan a gestionar gastos en la vida diaria.…" at bounding box center [322, 197] width 258 height 146
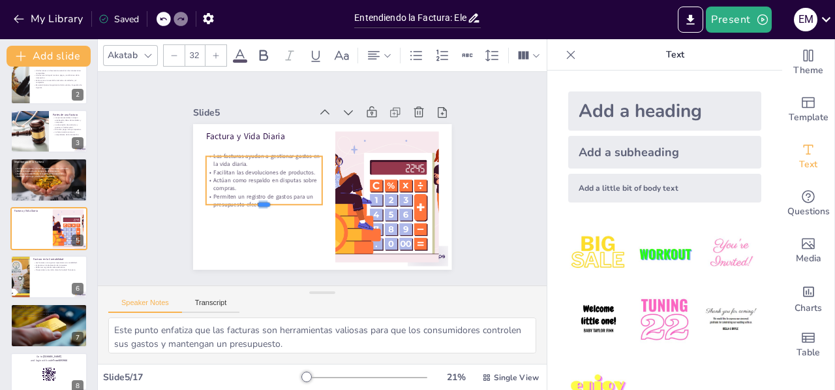
click at [255, 204] on div at bounding box center [264, 209] width 116 height 10
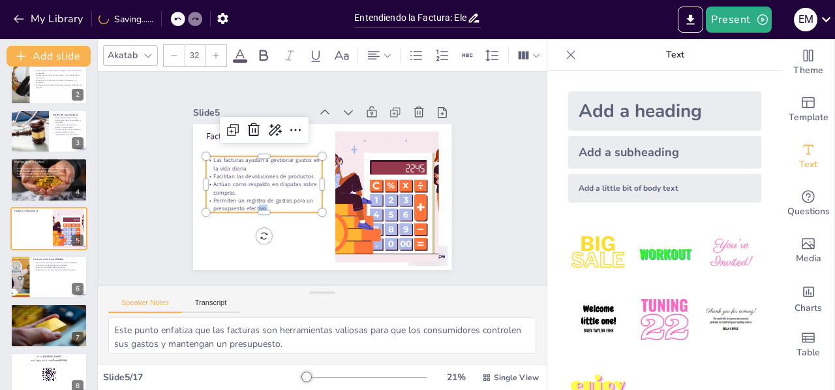
click at [265, 202] on p "Permiten un registro de gastos para un presupuesto efectivo." at bounding box center [264, 204] width 116 height 16
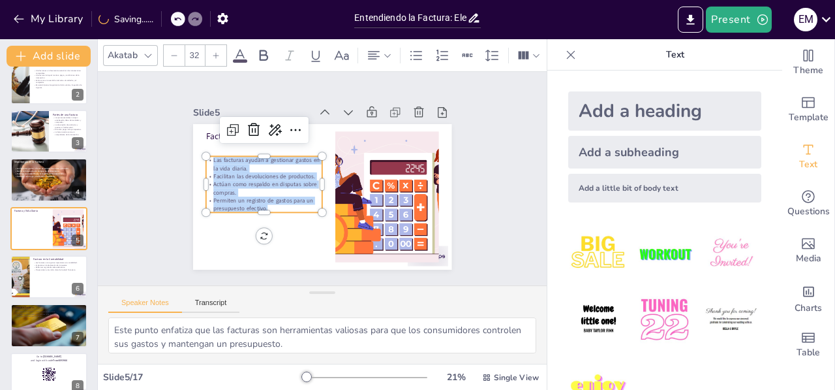
drag, startPoint x: 264, startPoint y: 204, endPoint x: 202, endPoint y: 151, distance: 81.0
click at [202, 151] on div "Factura y Vida Diaria Las facturas ayudan a gestionar gastos en la vida diaria.…" at bounding box center [318, 197] width 283 height 196
click at [215, 52] on icon at bounding box center [216, 56] width 8 height 8
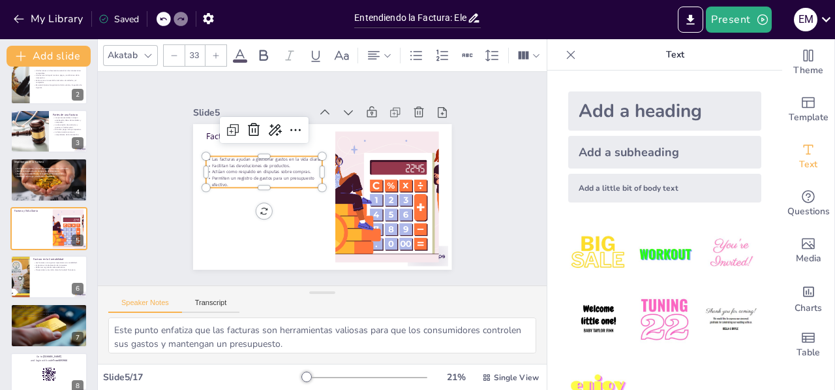
click at [215, 52] on icon at bounding box center [216, 56] width 8 height 8
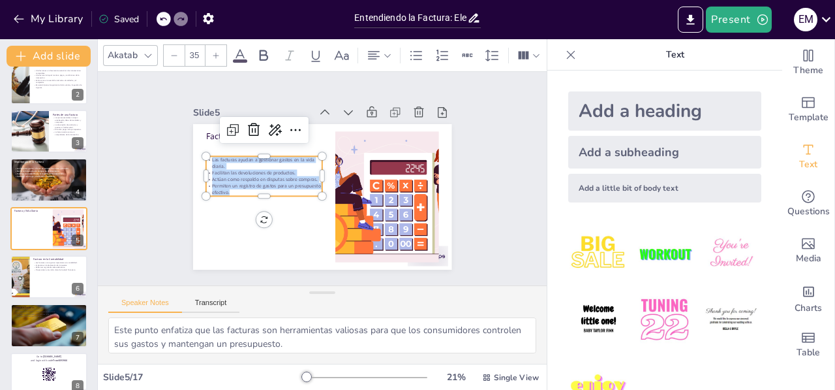
click at [215, 52] on icon at bounding box center [216, 56] width 8 height 8
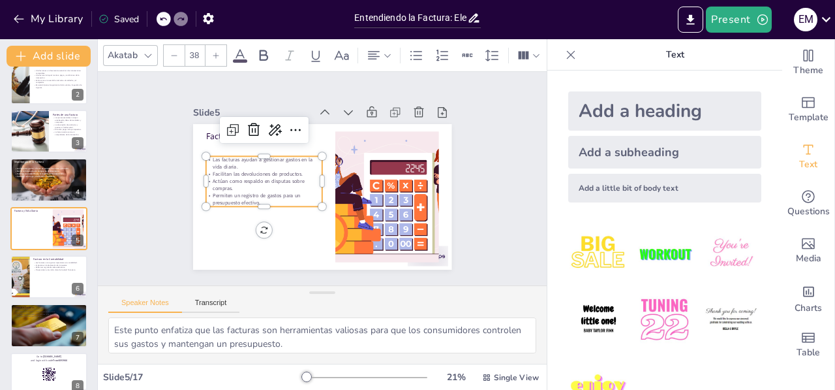
click at [215, 52] on icon at bounding box center [216, 56] width 8 height 8
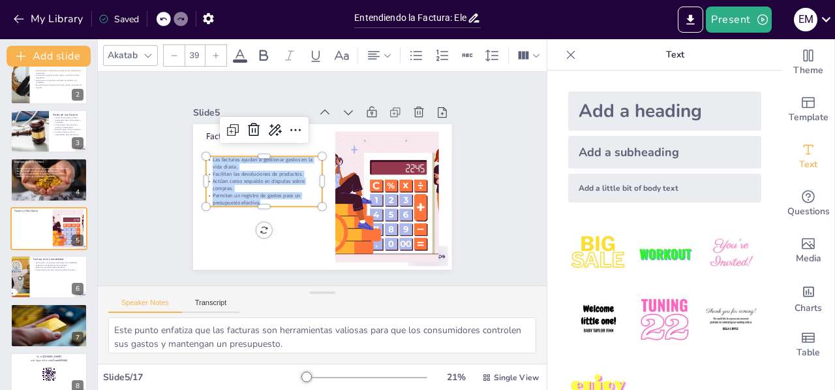
click at [215, 52] on icon at bounding box center [216, 56] width 8 height 8
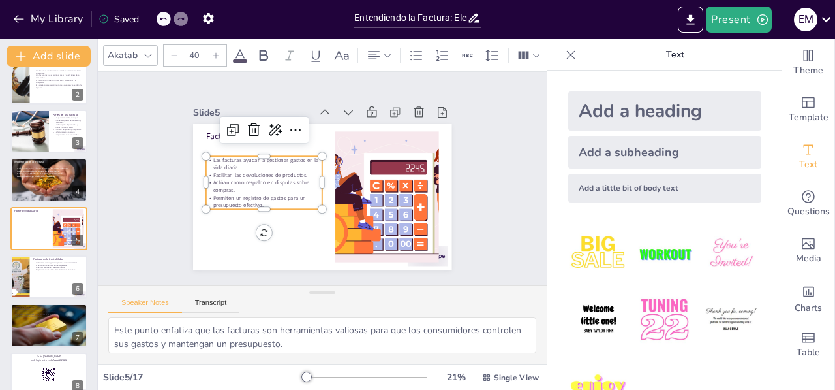
click at [215, 52] on icon at bounding box center [216, 56] width 8 height 8
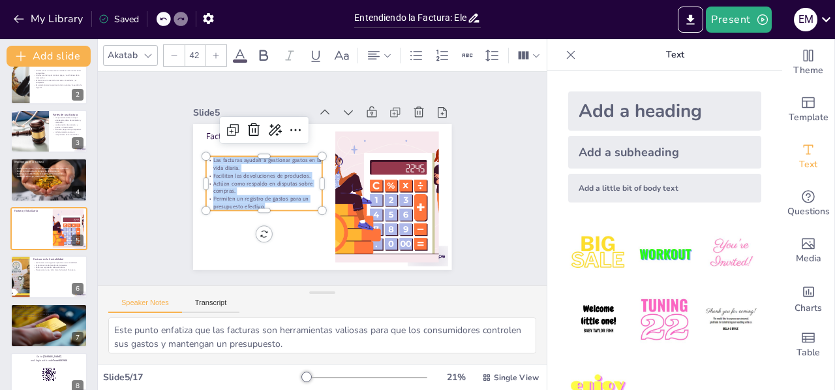
click at [215, 52] on icon at bounding box center [216, 56] width 8 height 8
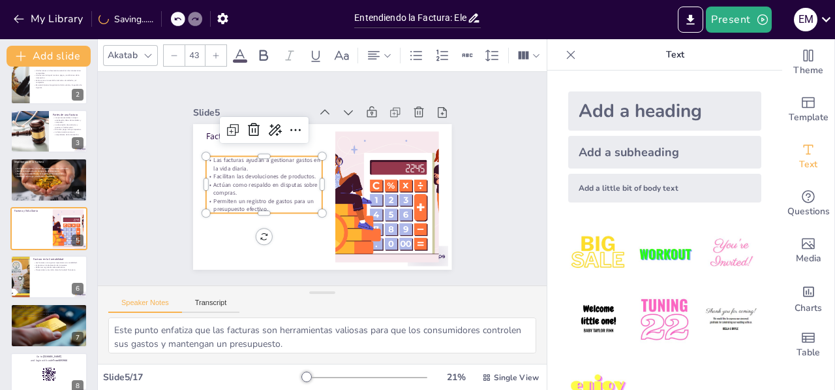
click at [215, 52] on icon at bounding box center [216, 56] width 8 height 8
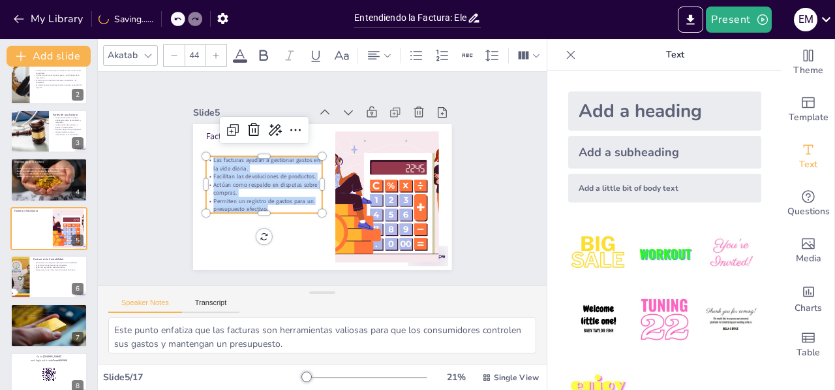
click at [215, 52] on icon at bounding box center [216, 56] width 8 height 8
click at [206, 202] on p "Permiten un registro de gastos para un presupuesto efectivo." at bounding box center [264, 206] width 116 height 17
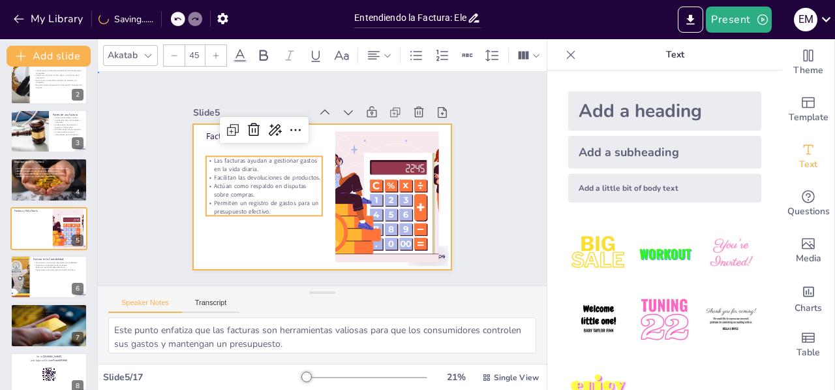
click at [206, 230] on div at bounding box center [322, 197] width 258 height 146
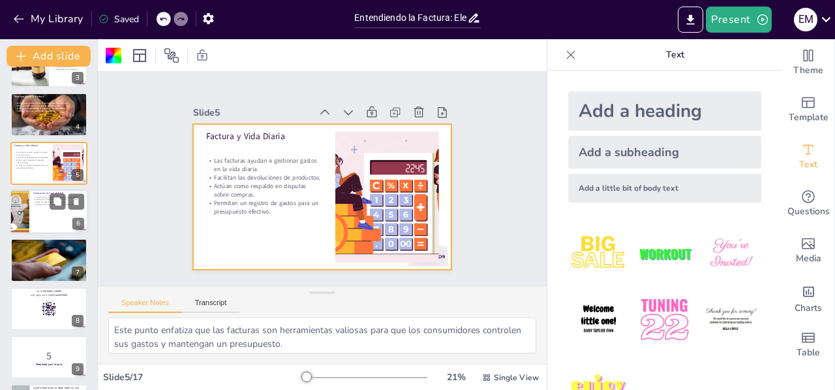
click at [33, 196] on p "Las facturas son registros importantes en contabilidad." at bounding box center [58, 197] width 51 height 3
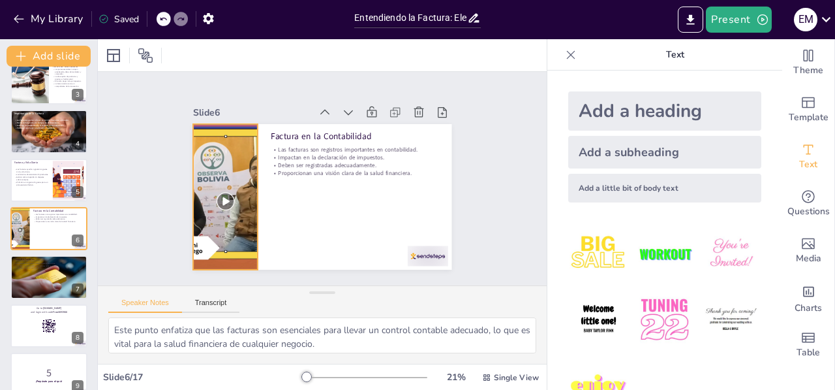
click at [217, 194] on div at bounding box center [226, 197] width 146 height 146
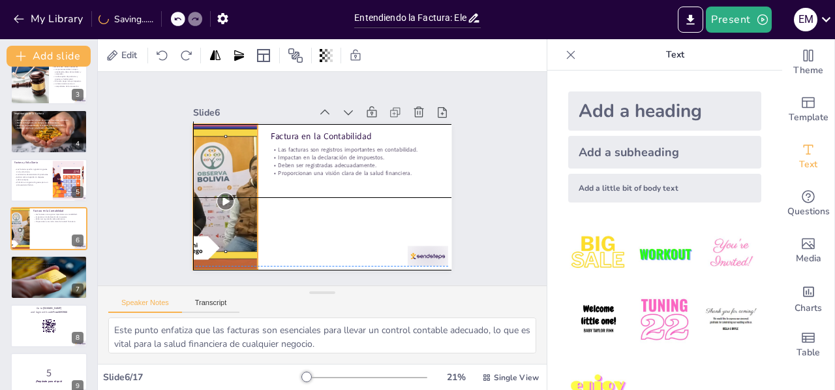
click at [219, 191] on div at bounding box center [226, 197] width 146 height 146
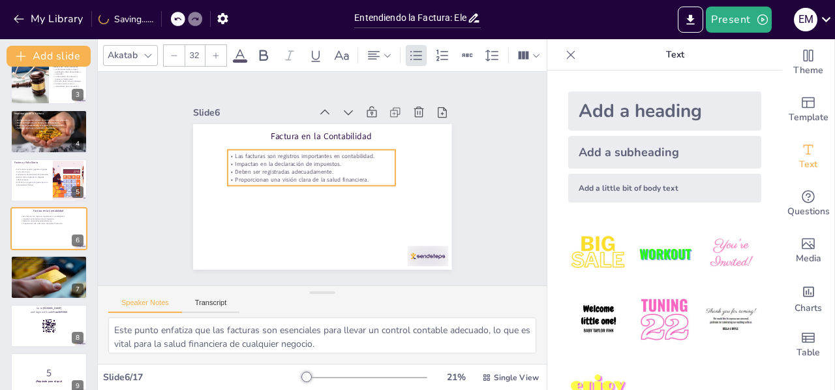
drag, startPoint x: 308, startPoint y: 156, endPoint x: 265, endPoint y: 163, distance: 43.6
click at [265, 163] on div "Las facturas son registros importantes en contabilidad. Impactan en la declarac…" at bounding box center [313, 167] width 170 height 50
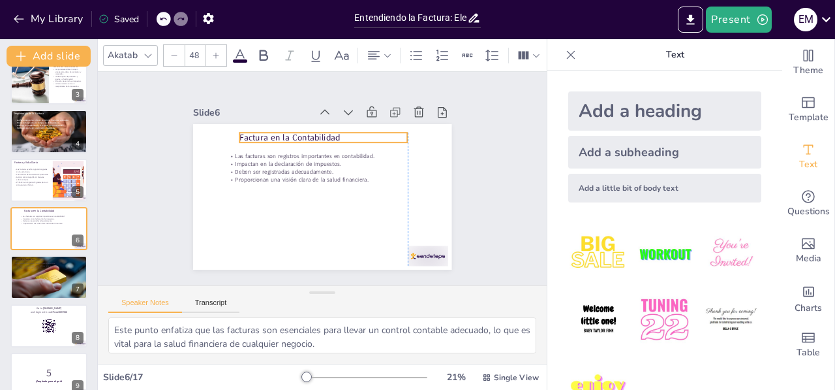
drag, startPoint x: 336, startPoint y: 132, endPoint x: 304, endPoint y: 134, distance: 32.0
click at [304, 134] on p "Factura en la Contabilidad" at bounding box center [324, 137] width 168 height 12
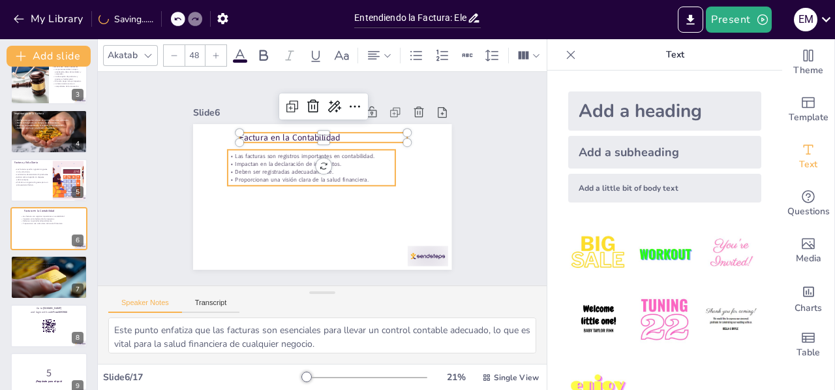
click at [325, 176] on p "Proporcionan una visión clara de la salud financiera." at bounding box center [312, 174] width 149 height 91
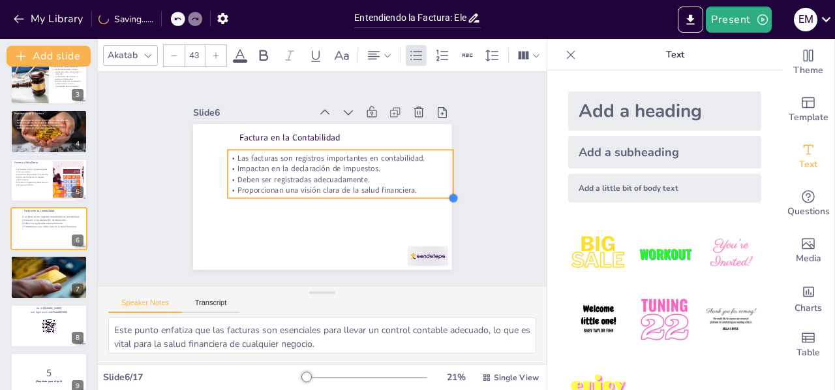
drag, startPoint x: 385, startPoint y: 180, endPoint x: 364, endPoint y: 193, distance: 24.3
click at [364, 193] on div "Factura en la Contabilidad Las facturas son registros importantes en contabilid…" at bounding box center [322, 197] width 258 height 146
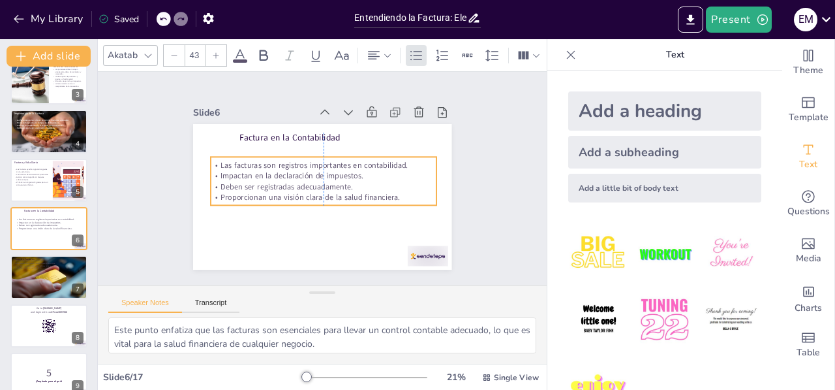
drag, startPoint x: 306, startPoint y: 171, endPoint x: 290, endPoint y: 178, distance: 17.2
click at [290, 181] on p "Deben ser registradas adecuadamente." at bounding box center [324, 186] width 226 height 11
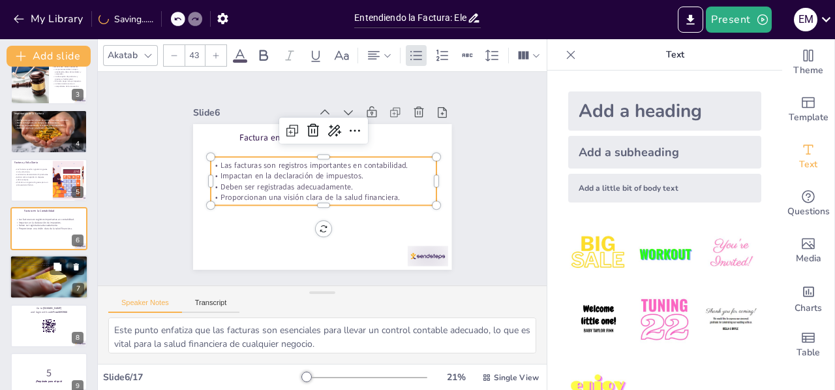
click at [44, 271] on div at bounding box center [49, 277] width 78 height 44
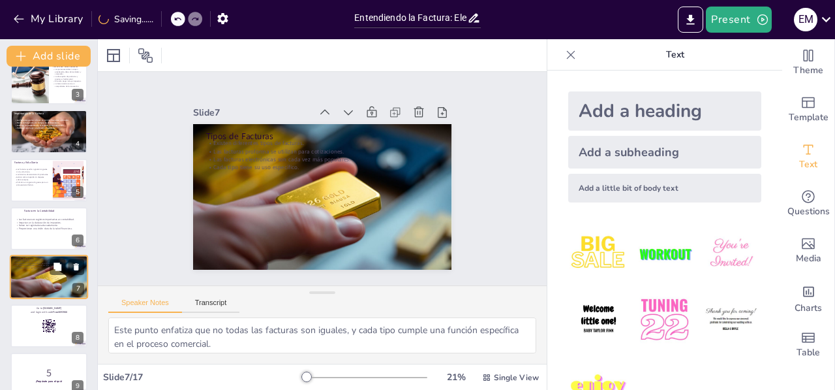
scroll to position [162, 0]
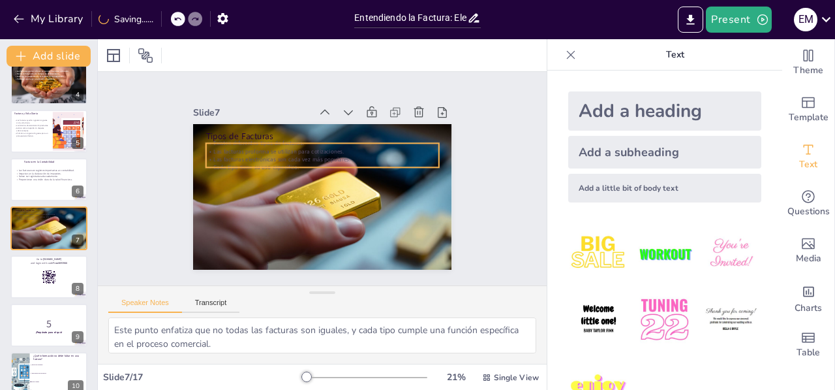
click at [233, 155] on p "Las facturas electrónicas son cada vez más populares." at bounding box center [322, 159] width 233 height 8
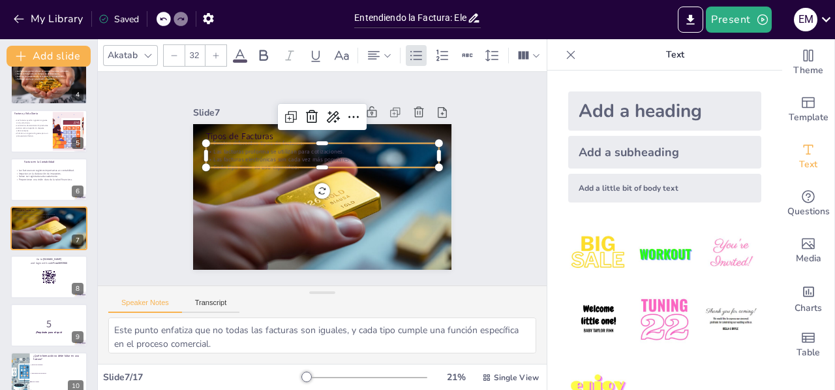
click at [233, 150] on p "Las facturas electrónicas son cada vez más populares." at bounding box center [324, 159] width 232 height 33
click at [233, 150] on p "Las facturas electrónicas son cada vez más populares." at bounding box center [324, 159] width 232 height 32
click at [233, 155] on p "Las facturas electrónicas son cada vez más populares." at bounding box center [322, 159] width 233 height 8
click at [237, 153] on p "Las facturas electrónicas son cada vez más populares." at bounding box center [324, 159] width 232 height 33
click at [240, 147] on p "Las facturas proforma se utilizan para cotizaciones." at bounding box center [322, 151] width 233 height 8
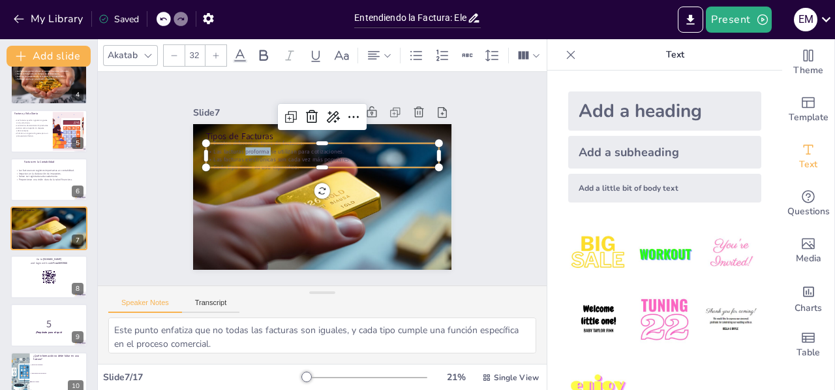
click at [240, 147] on p "Las facturas proforma se utilizan para cotizaciones." at bounding box center [322, 151] width 233 height 8
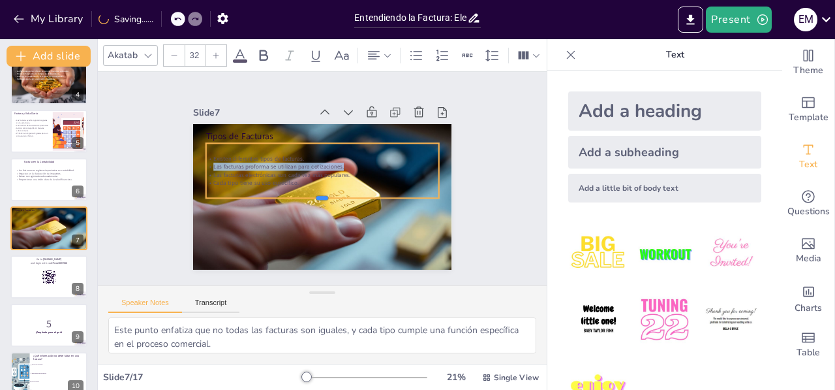
drag, startPoint x: 311, startPoint y: 163, endPoint x: 313, endPoint y: 194, distance: 30.7
click at [313, 198] on div at bounding box center [322, 203] width 233 height 10
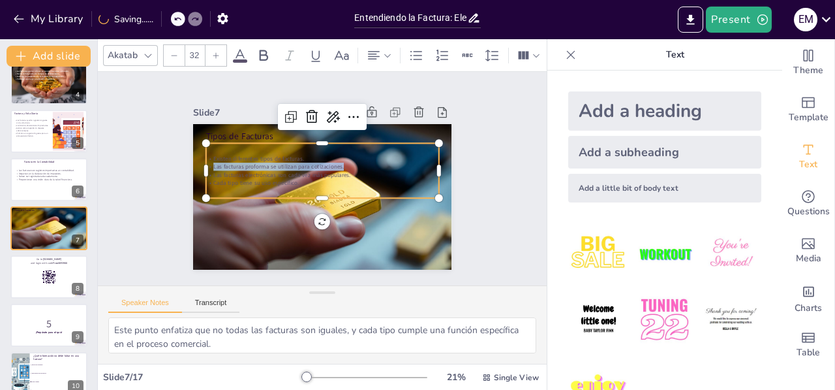
click at [329, 182] on div "Existen diferentes tipos de facturas. Las facturas proforma se utilizan para co…" at bounding box center [322, 170] width 233 height 55
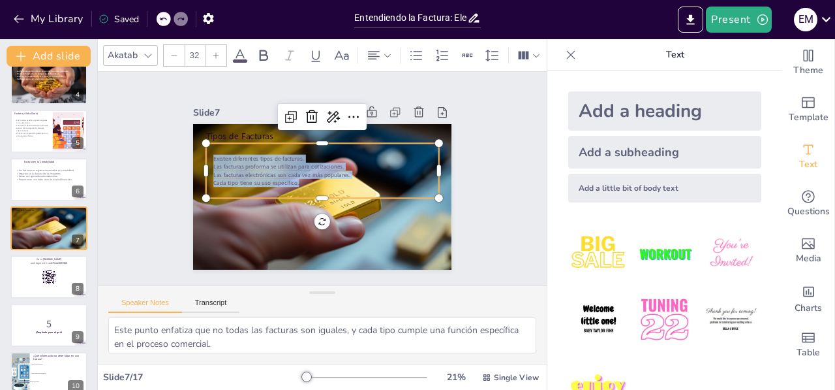
drag, startPoint x: 298, startPoint y: 180, endPoint x: 195, endPoint y: 136, distance: 112.3
click at [195, 136] on div "Tipos de Facturas Existen diferentes tipos de facturas. Las facturas proforma s…" at bounding box center [322, 197] width 258 height 146
click at [215, 45] on div at bounding box center [216, 55] width 21 height 21
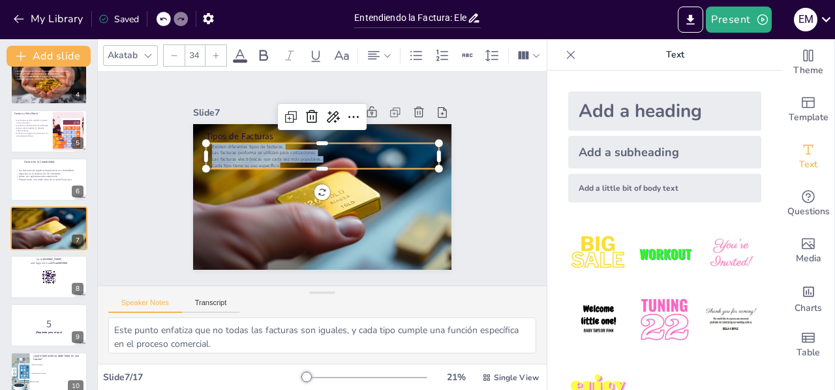
click at [215, 45] on div at bounding box center [216, 55] width 21 height 21
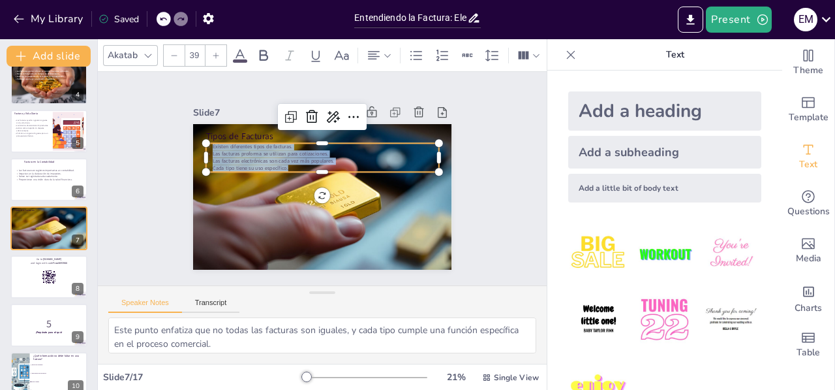
click at [215, 45] on div at bounding box center [216, 55] width 21 height 21
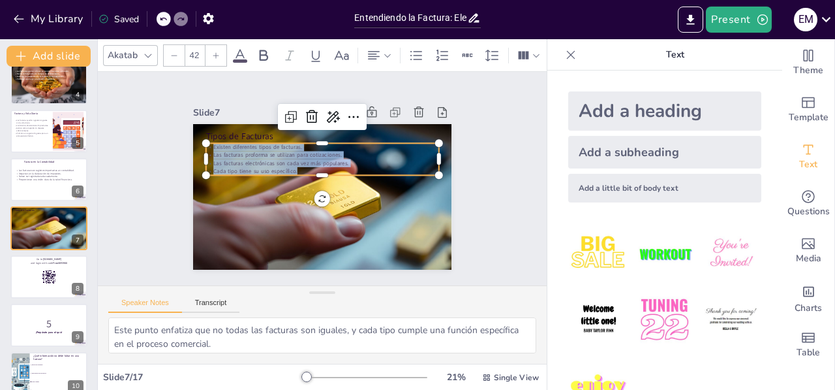
click at [215, 45] on div at bounding box center [216, 55] width 21 height 21
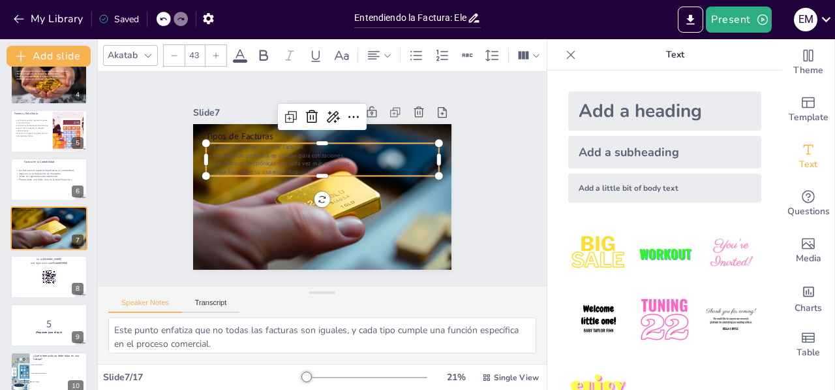
click at [215, 45] on div at bounding box center [216, 55] width 21 height 21
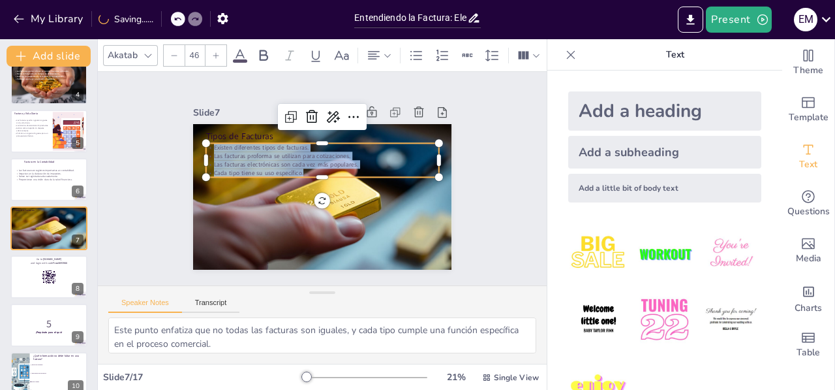
click at [215, 45] on div at bounding box center [216, 55] width 21 height 21
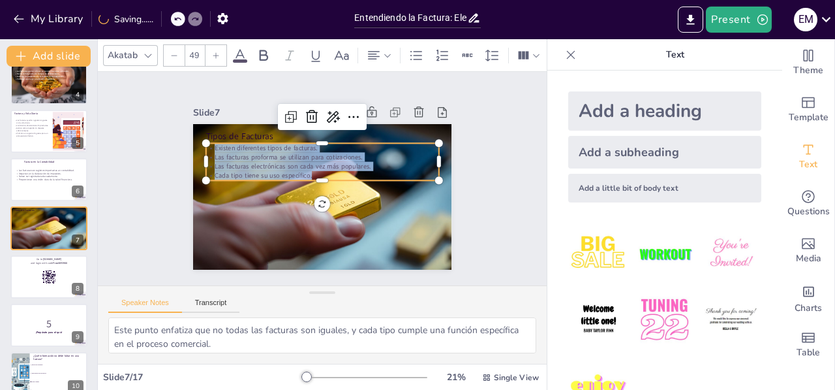
click at [215, 45] on div at bounding box center [216, 55] width 21 height 21
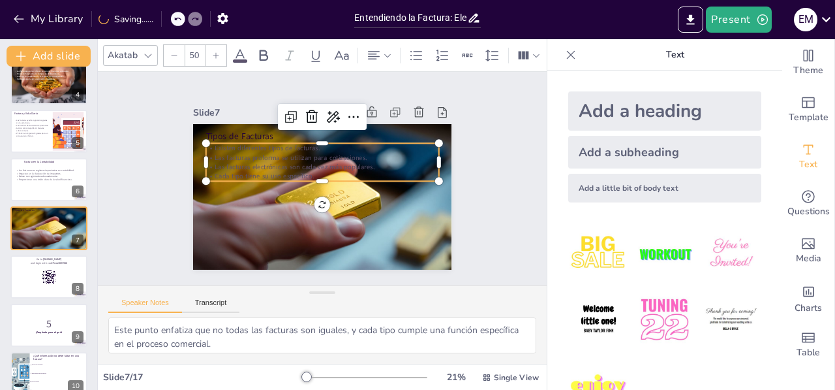
click at [215, 45] on div at bounding box center [216, 55] width 21 height 21
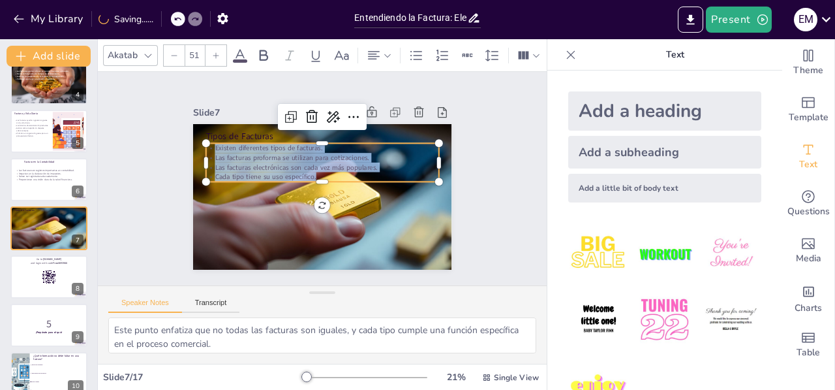
click at [215, 45] on div at bounding box center [216, 55] width 21 height 21
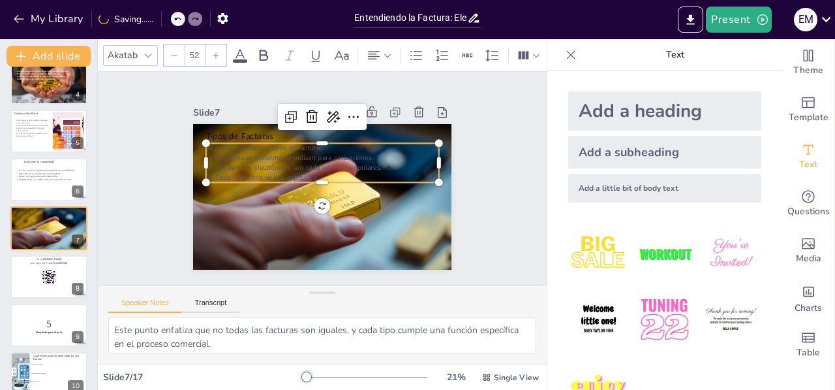
click at [240, 48] on icon at bounding box center [240, 56] width 16 height 16
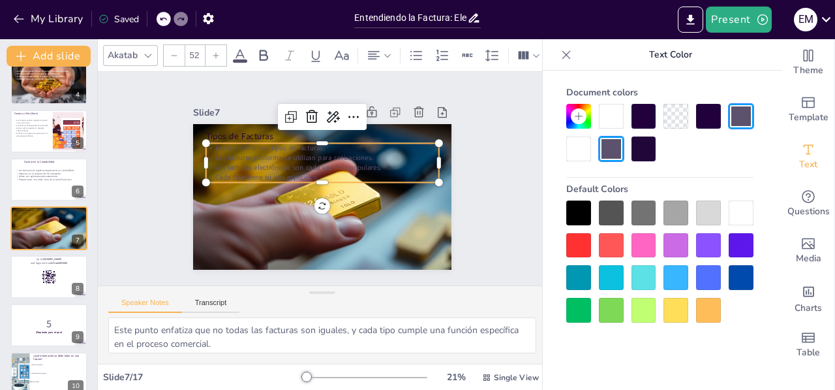
click at [607, 112] on div at bounding box center [611, 116] width 25 height 25
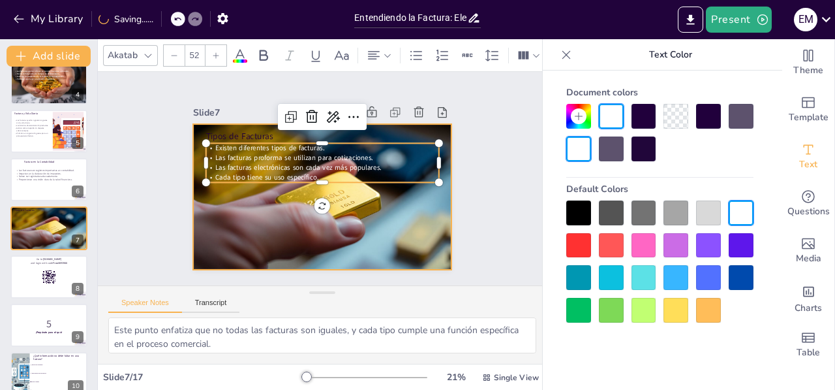
click at [258, 211] on div at bounding box center [322, 197] width 259 height 146
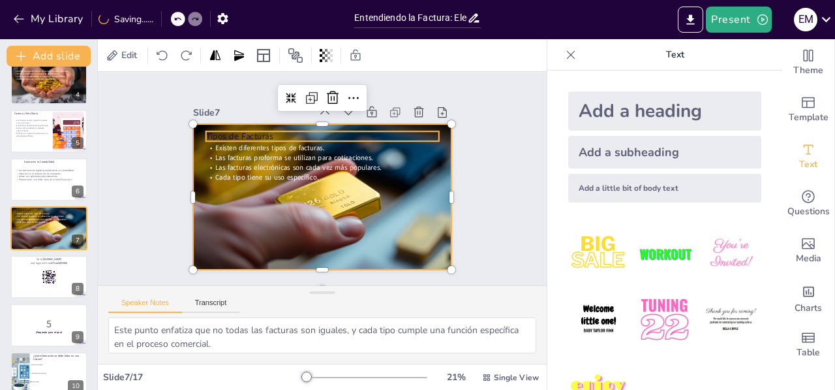
click at [234, 127] on p "Tipos de Facturas" at bounding box center [326, 136] width 233 height 37
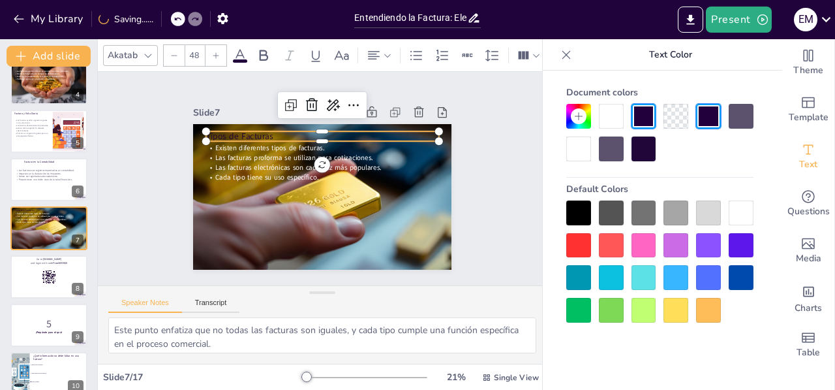
click at [234, 129] on p "Tipos de Facturas" at bounding box center [326, 136] width 233 height 37
click at [602, 122] on div at bounding box center [611, 116] width 25 height 25
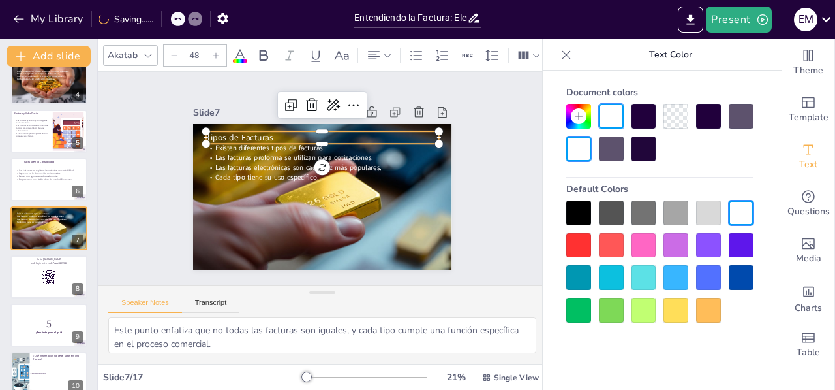
click at [456, 196] on div "Slide 1 Entendiendo la Factura Slide 2 ¿Qué es una Factura? Una factura es un d…" at bounding box center [323, 178] width 332 height 182
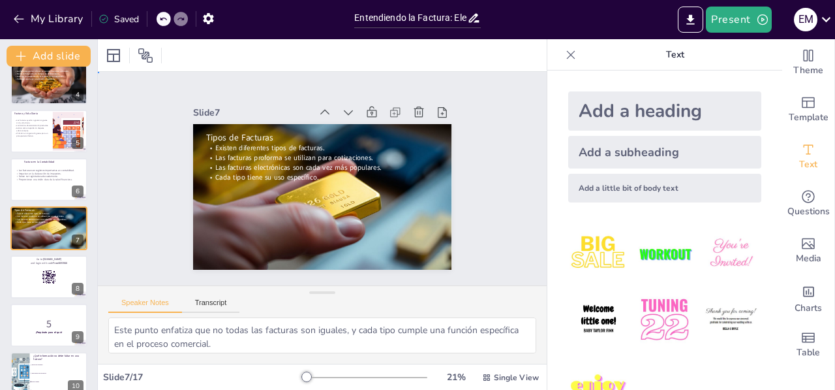
click at [149, 129] on div "Slide 1 Entendiendo la Factura Slide 2 ¿Qué es una Factura? Una factura es un d…" at bounding box center [321, 178] width 375 height 343
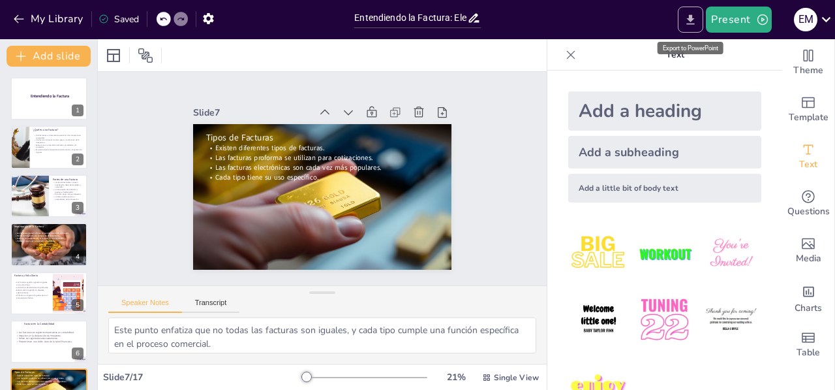
click at [692, 25] on icon "Export to PowerPoint" at bounding box center [691, 20] width 14 height 14
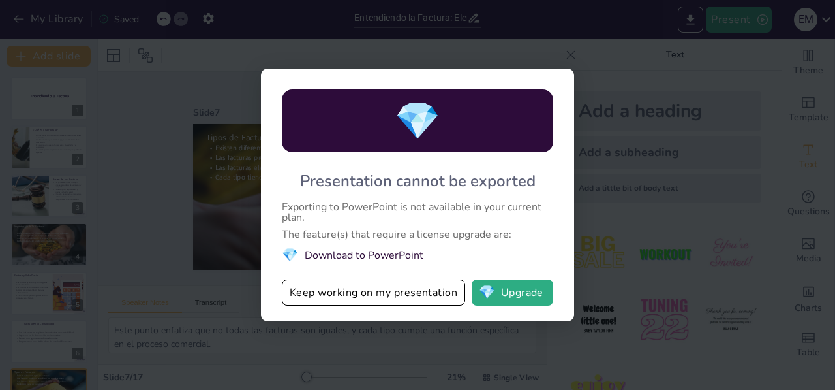
click at [578, 40] on div "💎 Presentation cannot be exported Exporting to PowerPoint is not available in y…" at bounding box center [417, 195] width 835 height 390
click at [563, 57] on div "💎 Presentation cannot be exported Exporting to PowerPoint is not available in y…" at bounding box center [417, 195] width 835 height 390
click at [602, 92] on div "💎 Presentation cannot be exported Exporting to PowerPoint is not available in y…" at bounding box center [417, 195] width 835 height 390
click at [234, 287] on div "💎 Presentation cannot be exported Exporting to PowerPoint is not available in y…" at bounding box center [417, 195] width 835 height 390
click at [559, 348] on div "💎 Presentation cannot be exported Exporting to PowerPoint is not available in y…" at bounding box center [417, 195] width 835 height 390
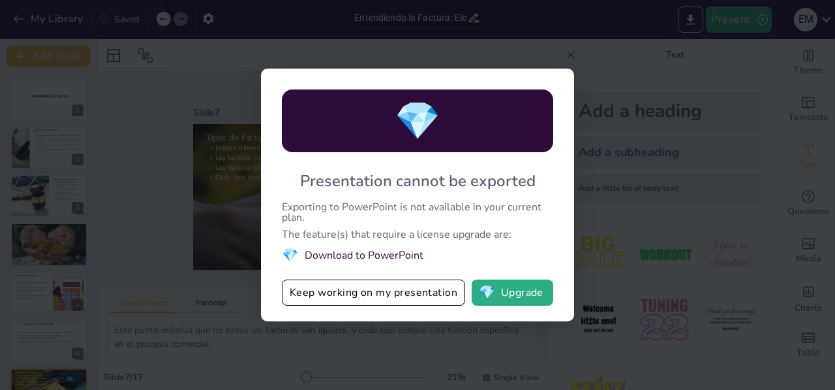
click at [581, 168] on div "💎 Presentation cannot be exported Exporting to PowerPoint is not available in y…" at bounding box center [417, 195] width 835 height 390
click at [704, 82] on div "💎 Presentation cannot be exported Exporting to PowerPoint is not available in y…" at bounding box center [417, 195] width 835 height 390
click at [780, 77] on div "💎 Presentation cannot be exported Exporting to PowerPoint is not available in y…" at bounding box center [417, 195] width 835 height 390
click at [780, 75] on div "💎 Presentation cannot be exported Exporting to PowerPoint is not available in y…" at bounding box center [417, 195] width 835 height 390
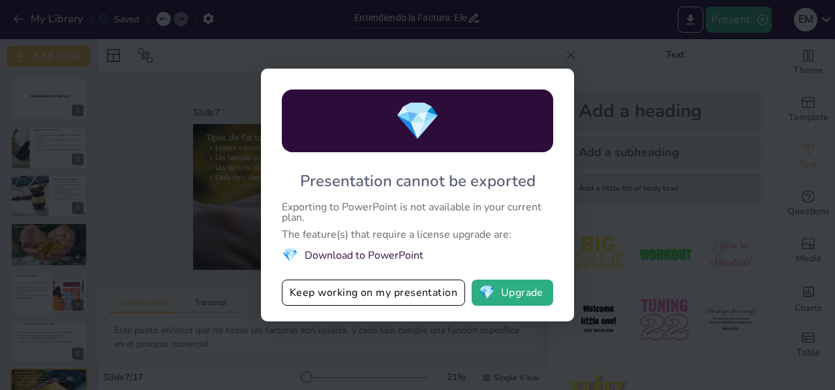
click at [559, 54] on div "💎 Presentation cannot be exported Exporting to PowerPoint is not available in y…" at bounding box center [417, 195] width 835 height 390
click at [561, 52] on div "💎 Presentation cannot be exported Exporting to PowerPoint is not available in y…" at bounding box center [417, 195] width 835 height 390
click at [689, 108] on div "💎 Presentation cannot be exported Exporting to PowerPoint is not available in y…" at bounding box center [417, 195] width 835 height 390
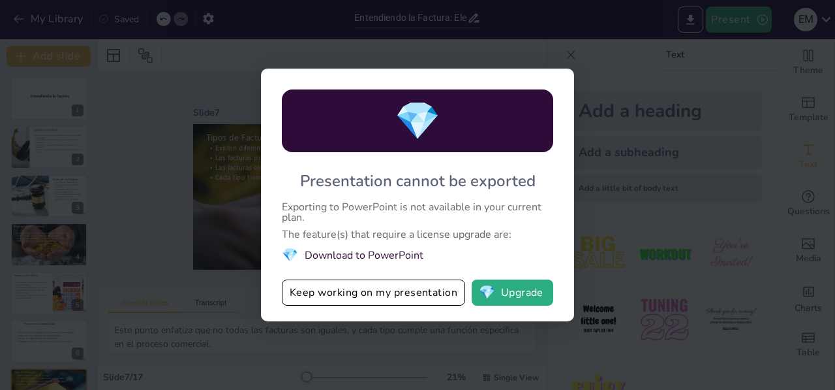
click at [722, 15] on div "💎 Presentation cannot be exported Exporting to PowerPoint is not available in y…" at bounding box center [417, 195] width 835 height 390
click at [578, 20] on div "💎 Presentation cannot be exported Exporting to PowerPoint is not available in y…" at bounding box center [417, 195] width 835 height 390
click at [220, 213] on div "💎 Presentation cannot be exported Exporting to PowerPoint is not available in y…" at bounding box center [417, 195] width 835 height 390
drag, startPoint x: 219, startPoint y: 215, endPoint x: 197, endPoint y: 248, distance: 39.1
click at [211, 221] on div "💎 Presentation cannot be exported Exporting to PowerPoint is not available in y…" at bounding box center [417, 195] width 835 height 390
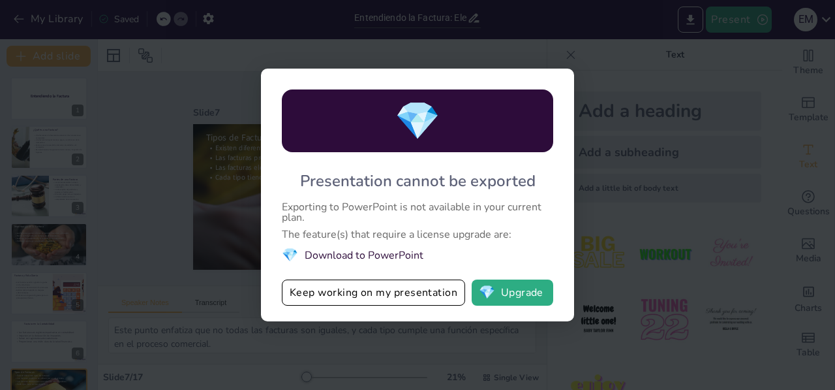
click at [186, 377] on div "💎 Presentation cannot be exported Exporting to PowerPoint is not available in y…" at bounding box center [417, 195] width 835 height 390
click at [341, 343] on div "💎 Presentation cannot be exported Exporting to PowerPoint is not available in y…" at bounding box center [417, 195] width 835 height 390
click at [578, 126] on div "💎 Presentation cannot be exported Exporting to PowerPoint is not available in y…" at bounding box center [417, 195] width 835 height 390
click at [584, 123] on div "💎 Presentation cannot be exported Exporting to PowerPoint is not available in y…" at bounding box center [417, 195] width 835 height 390
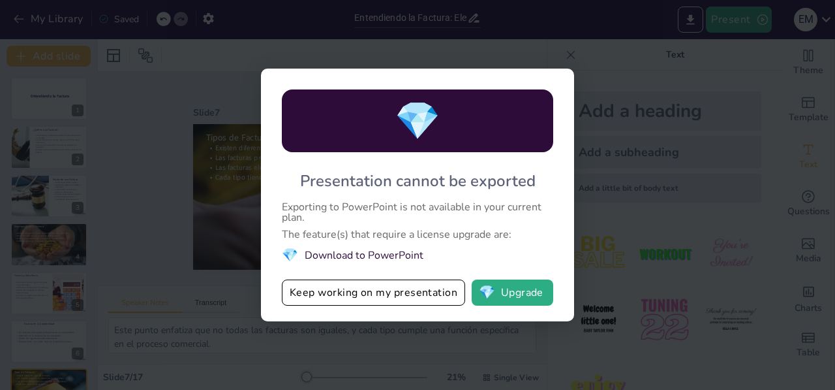
click at [584, 123] on div "💎 Presentation cannot be exported Exporting to PowerPoint is not available in y…" at bounding box center [417, 195] width 835 height 390
click at [412, 296] on button "Keep working on my presentation" at bounding box center [373, 292] width 183 height 26
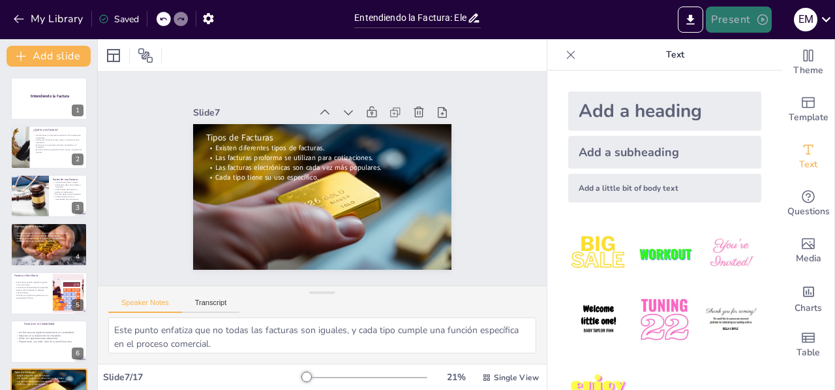
click at [755, 20] on button "Present" at bounding box center [738, 20] width 65 height 26
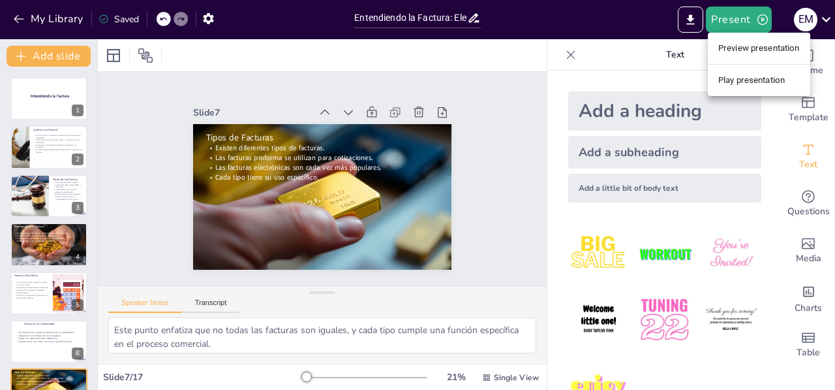
click at [744, 80] on li "Play presentation" at bounding box center [759, 80] width 102 height 21
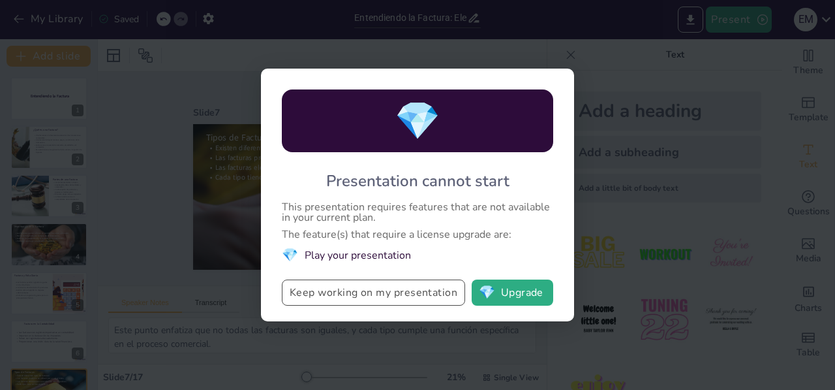
click at [362, 284] on button "Keep working on my presentation" at bounding box center [373, 292] width 183 height 26
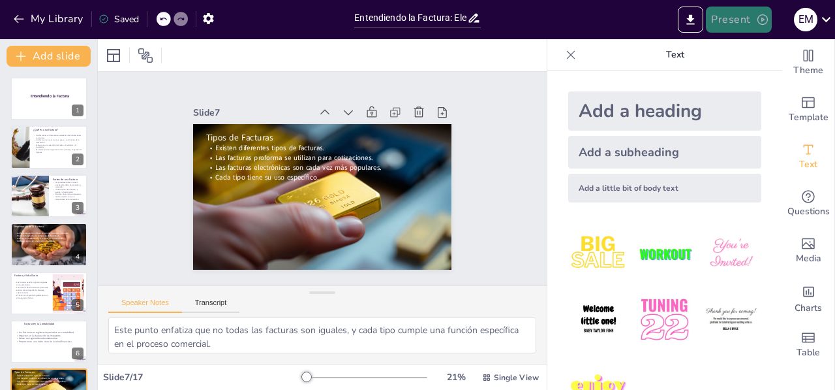
click at [756, 14] on button "Present" at bounding box center [738, 20] width 65 height 26
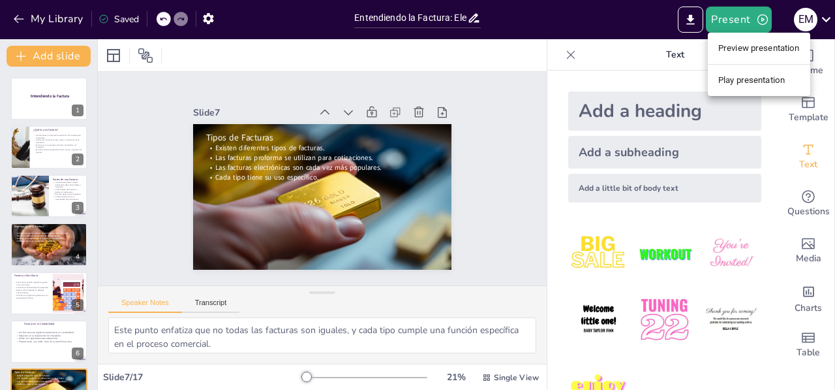
click at [724, 41] on li "Preview presentation" at bounding box center [759, 48] width 102 height 21
